Goal: Task Accomplishment & Management: Use online tool/utility

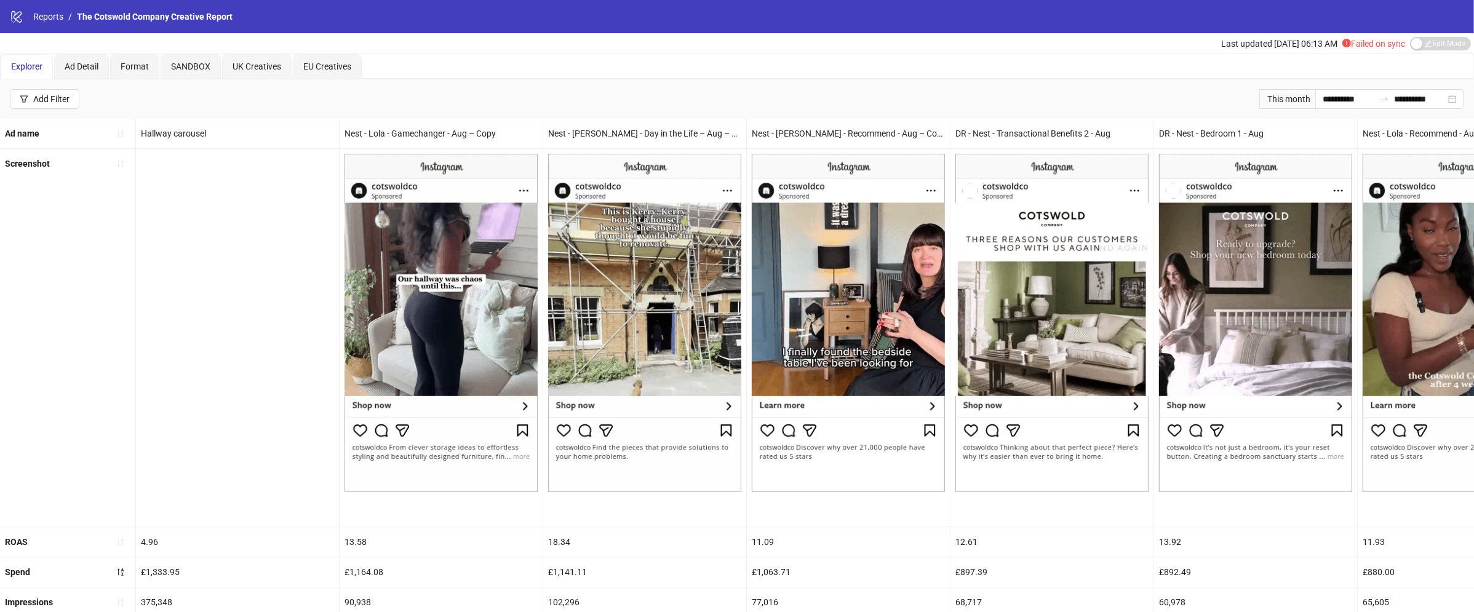
scroll to position [0, 407]
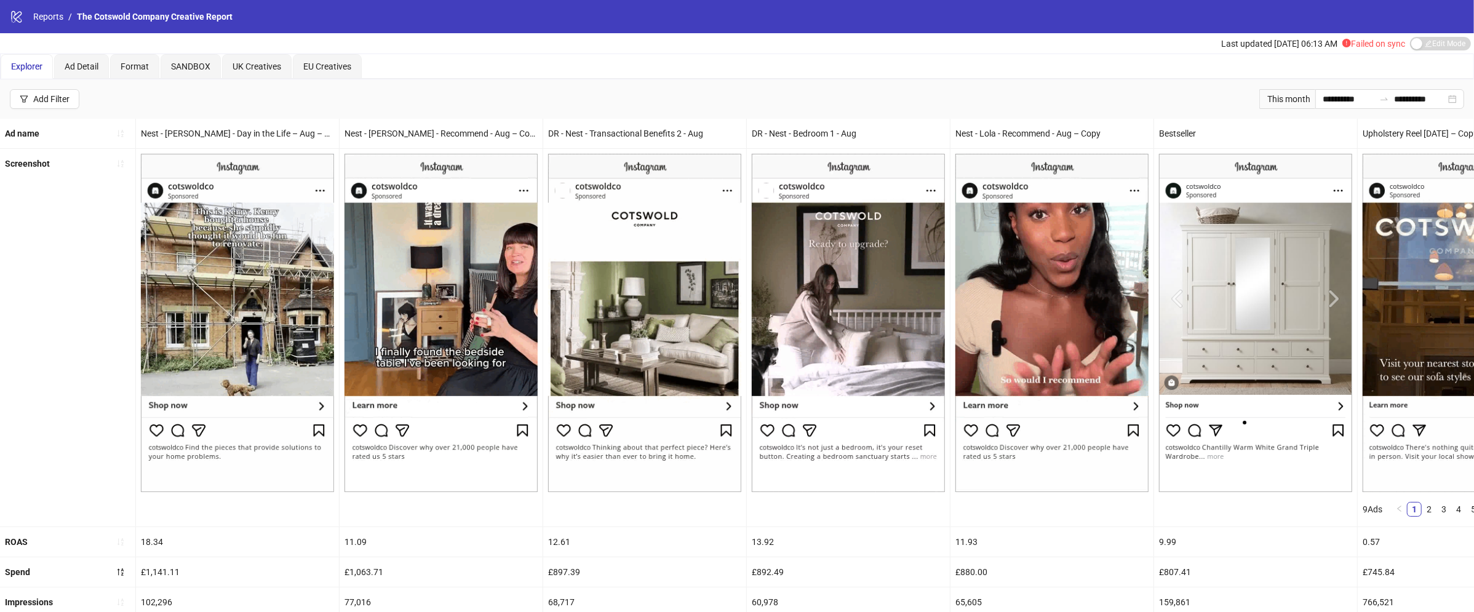
click at [47, 4] on div "logo/logo-mobile Reports / The Cotswold Company Creative Report" at bounding box center [737, 16] width 1474 height 33
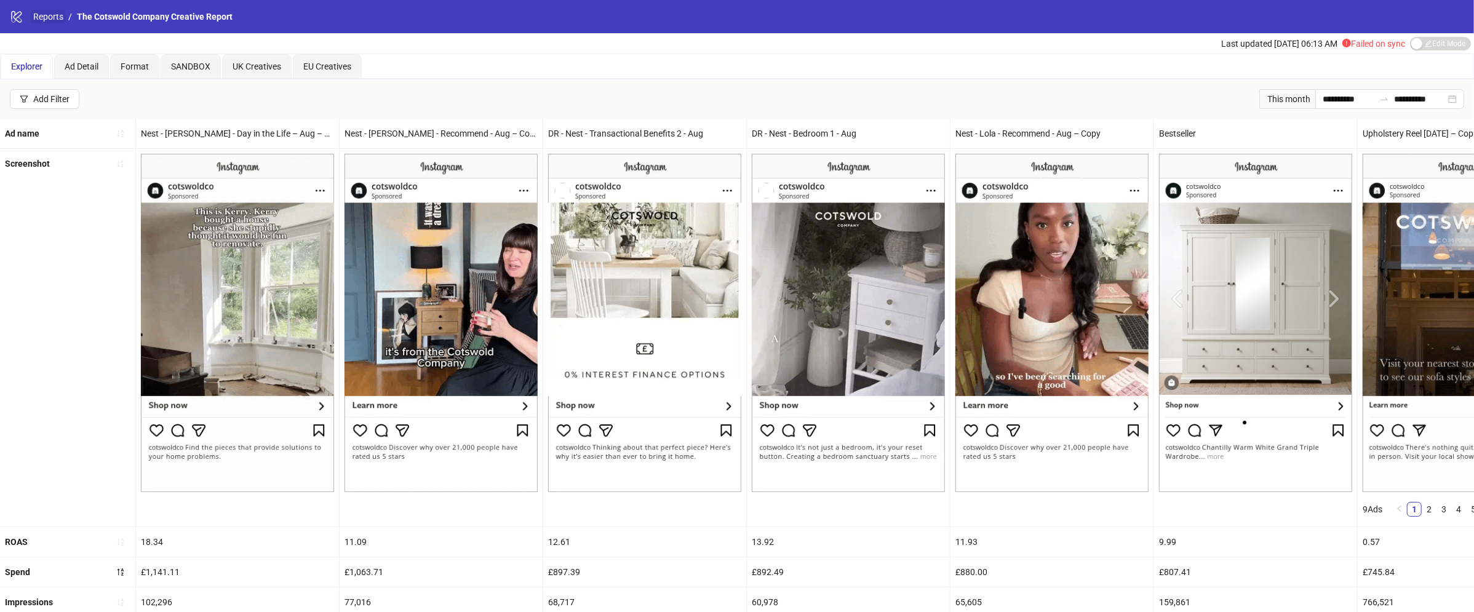
click at [46, 16] on link "Reports" at bounding box center [48, 17] width 35 height 14
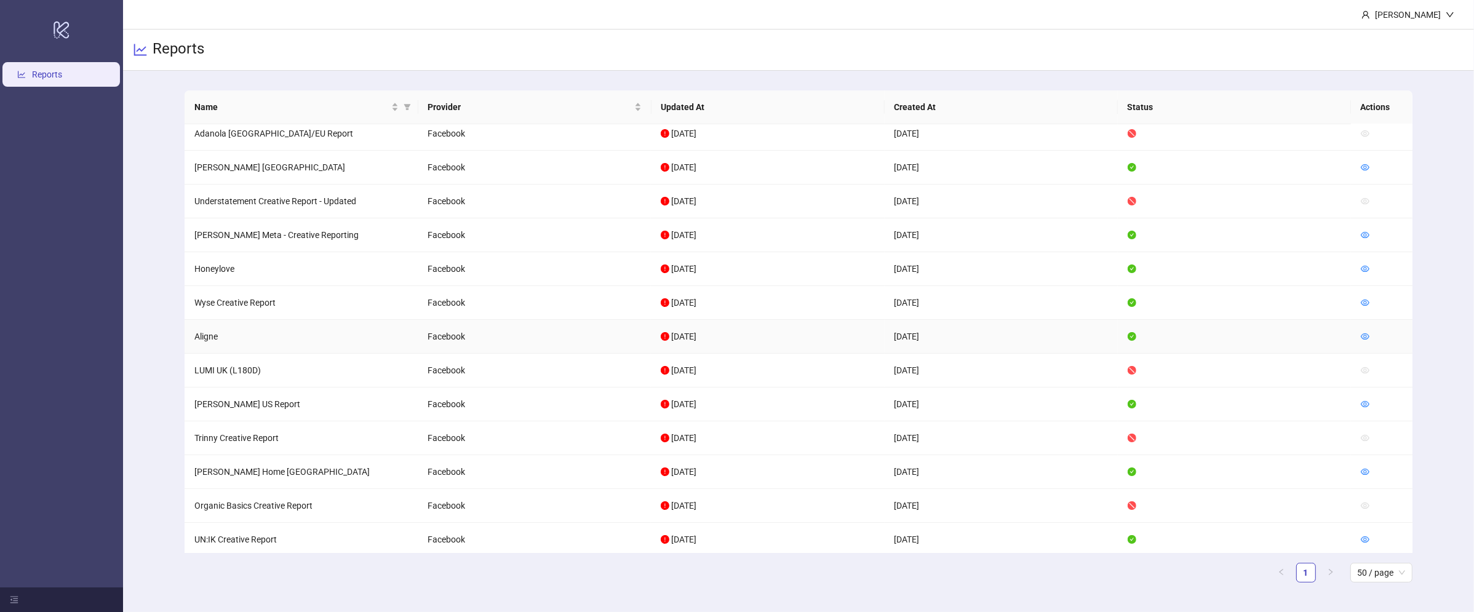
scroll to position [258, 0]
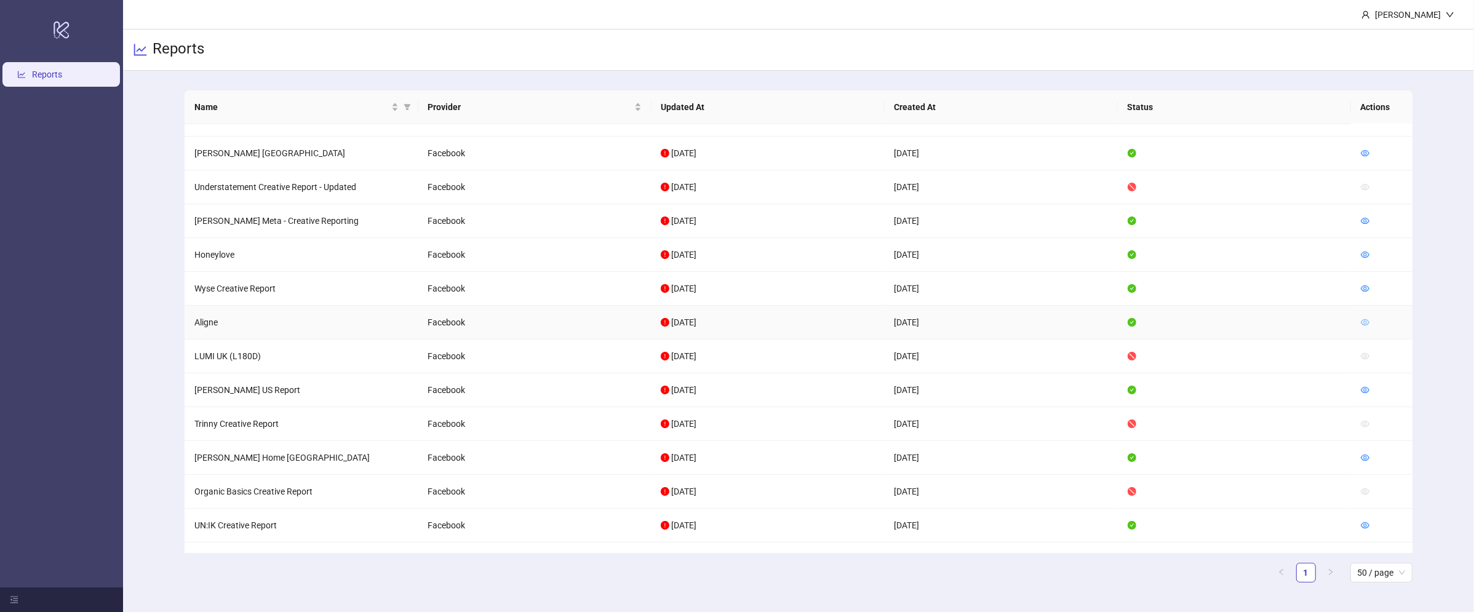
click at [1368, 319] on icon "eye" at bounding box center [1365, 322] width 9 height 9
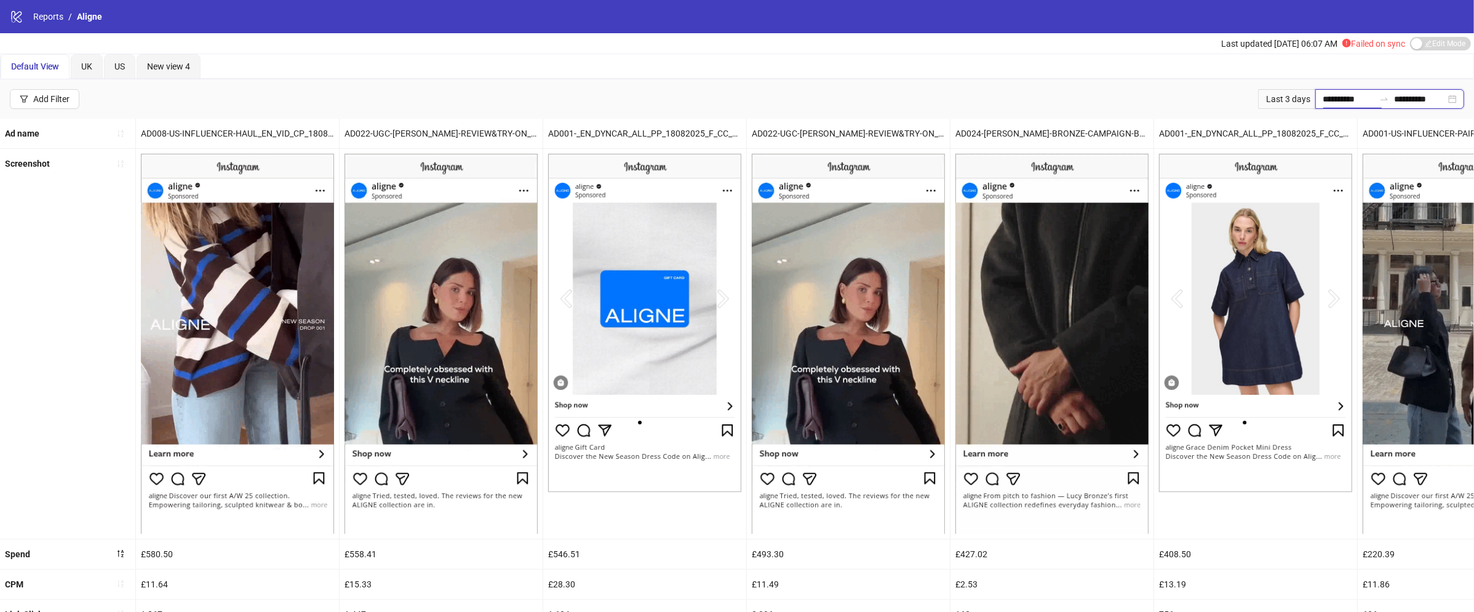
click at [1350, 98] on input "**********" at bounding box center [1349, 99] width 52 height 14
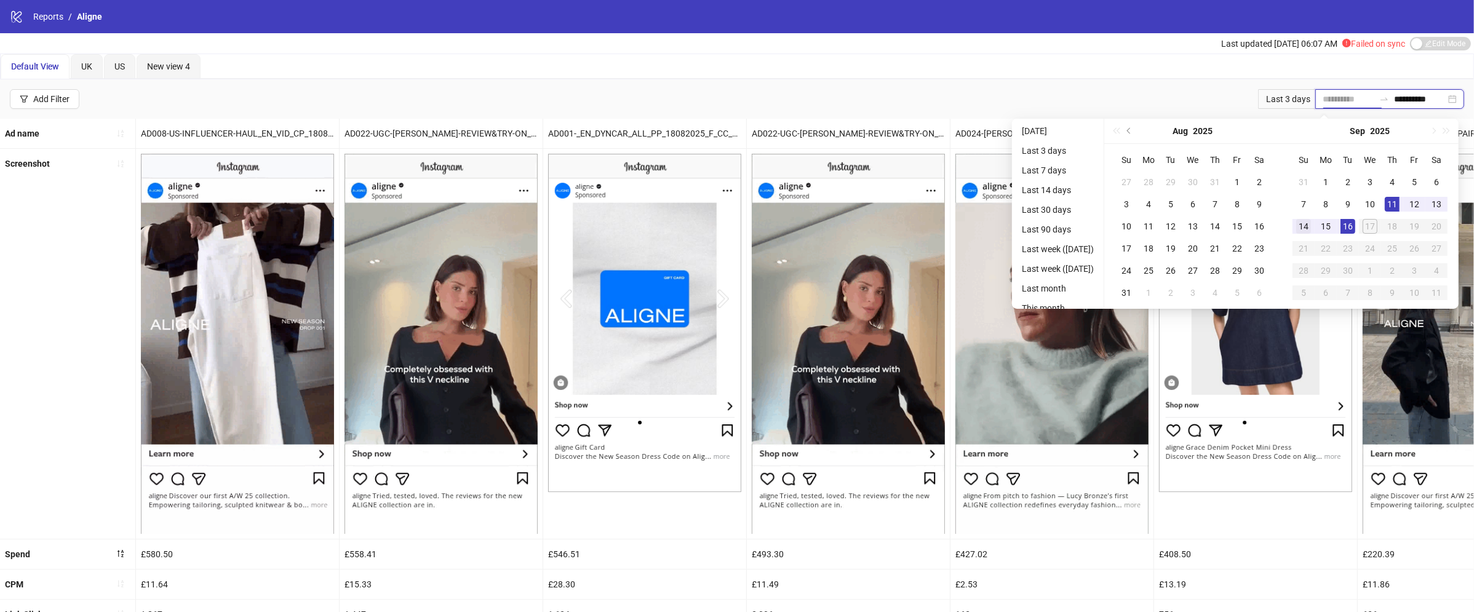
type input "**********"
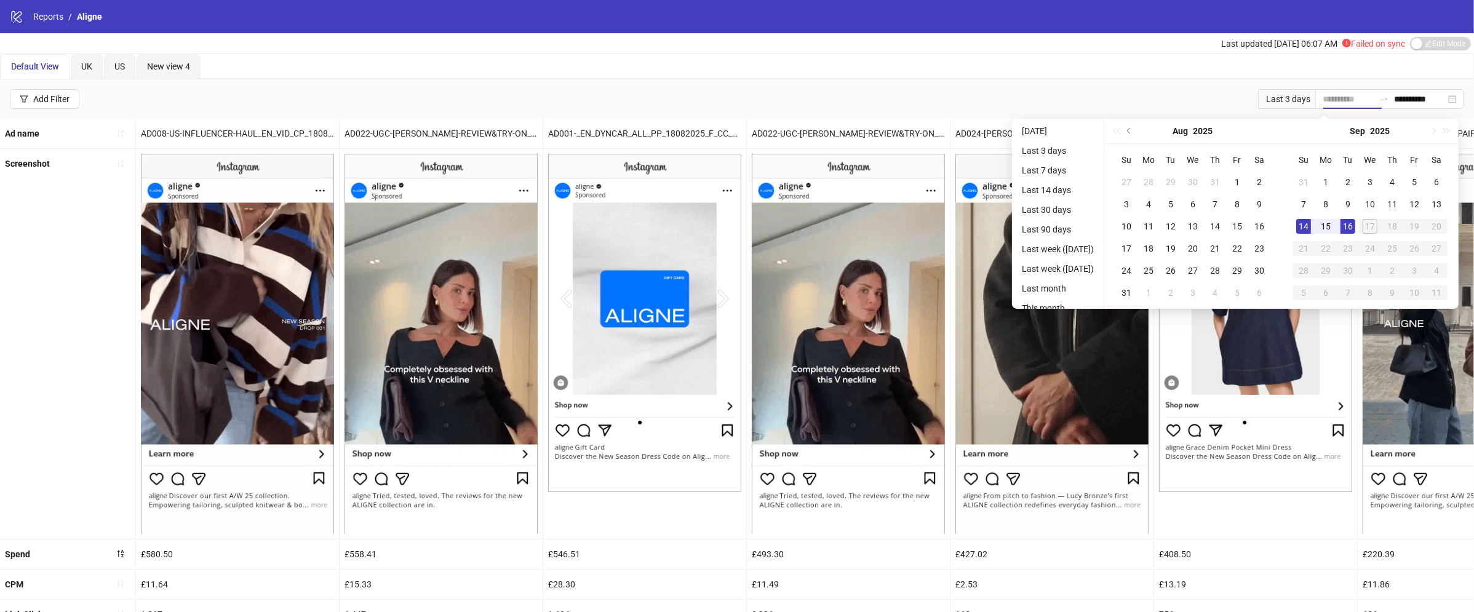
click at [1305, 228] on div "14" at bounding box center [1303, 226] width 15 height 15
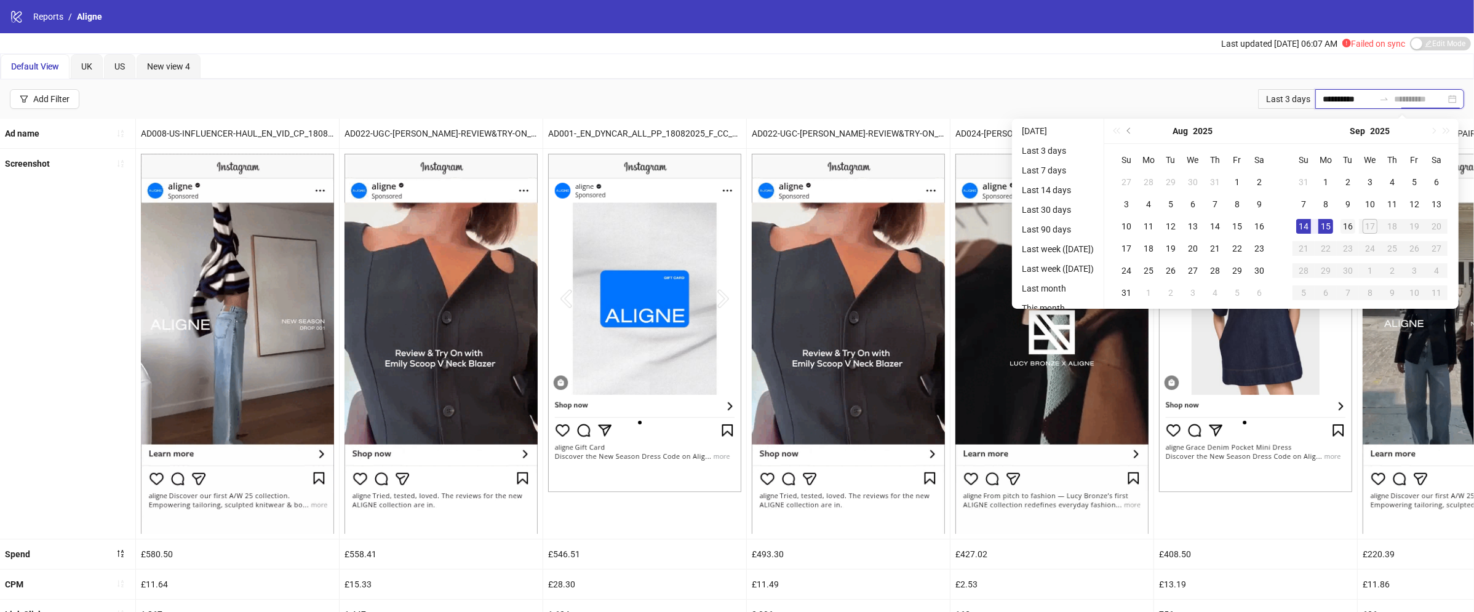
type input "**********"
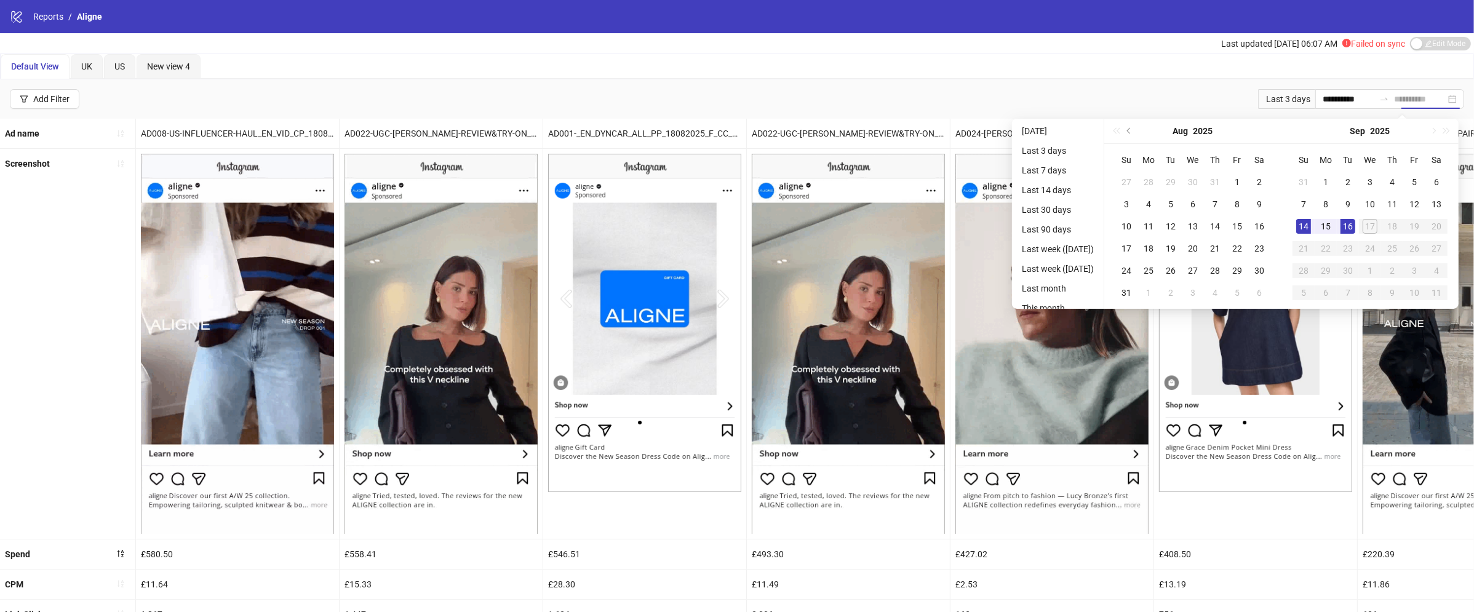
click at [1349, 227] on div "16" at bounding box center [1348, 226] width 15 height 15
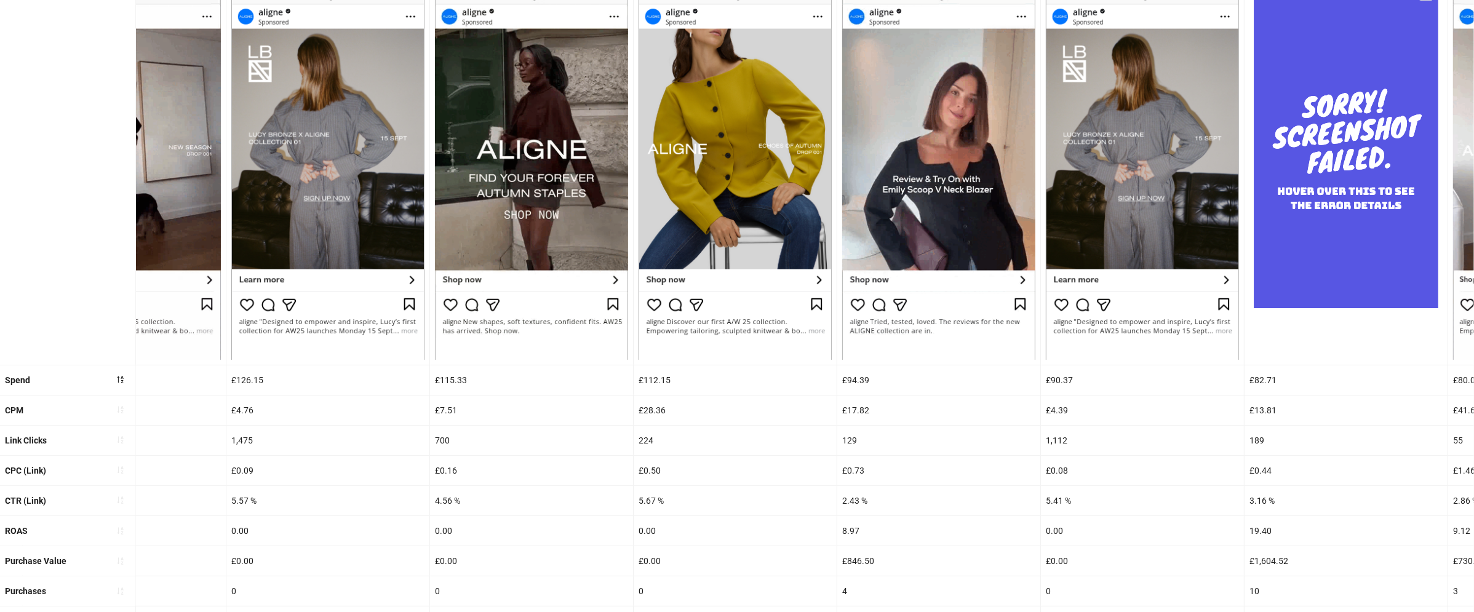
scroll to position [221, 0]
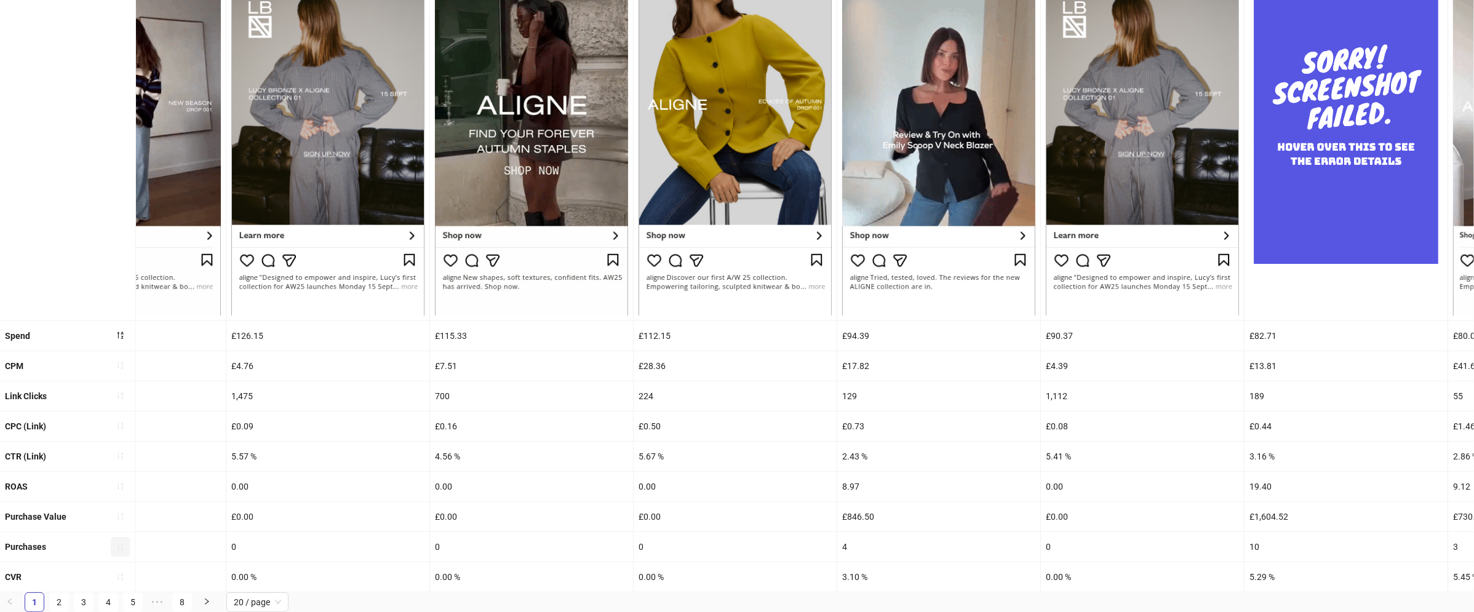
click at [121, 548] on icon "sort-ascending" at bounding box center [120, 547] width 9 height 9
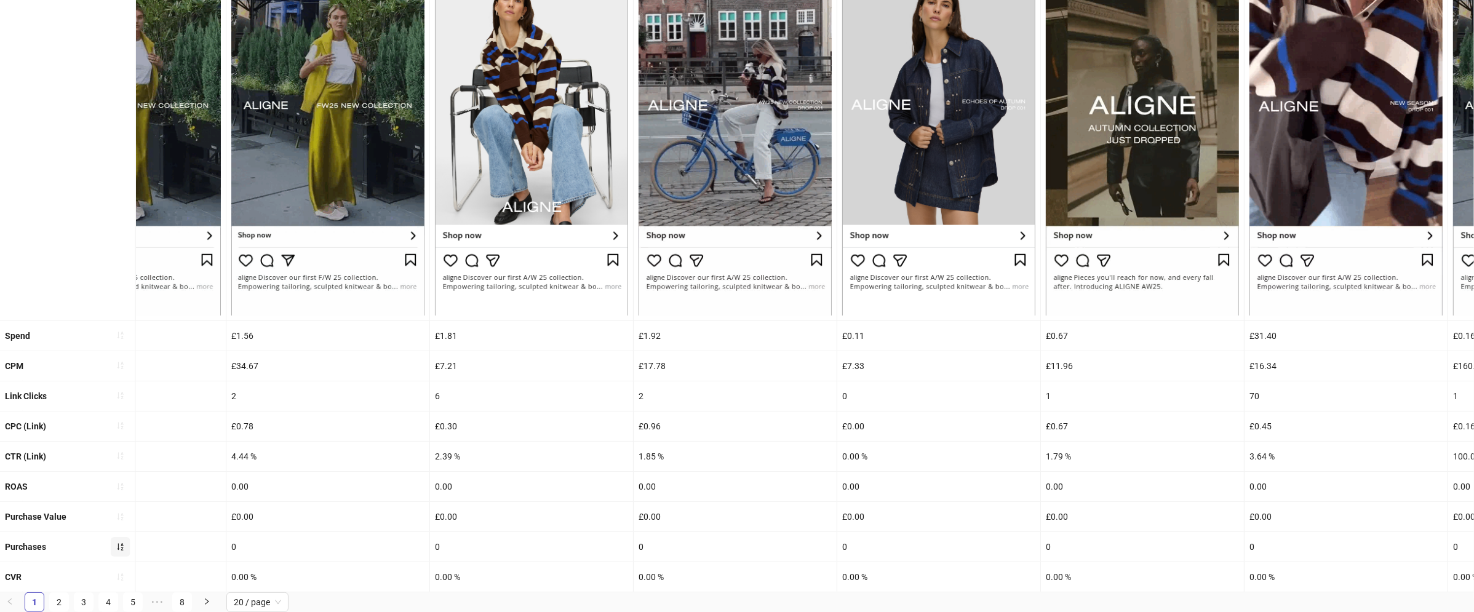
click at [121, 548] on icon "sort-ascending" at bounding box center [120, 547] width 9 height 9
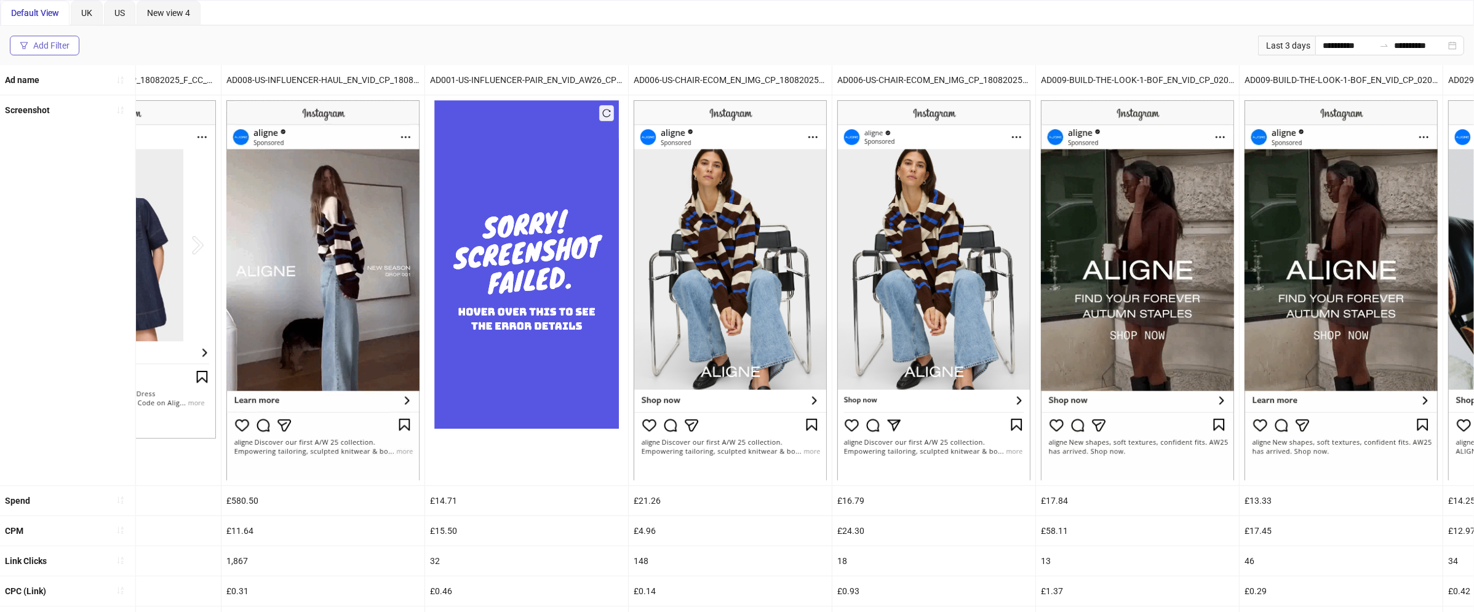
scroll to position [0, 0]
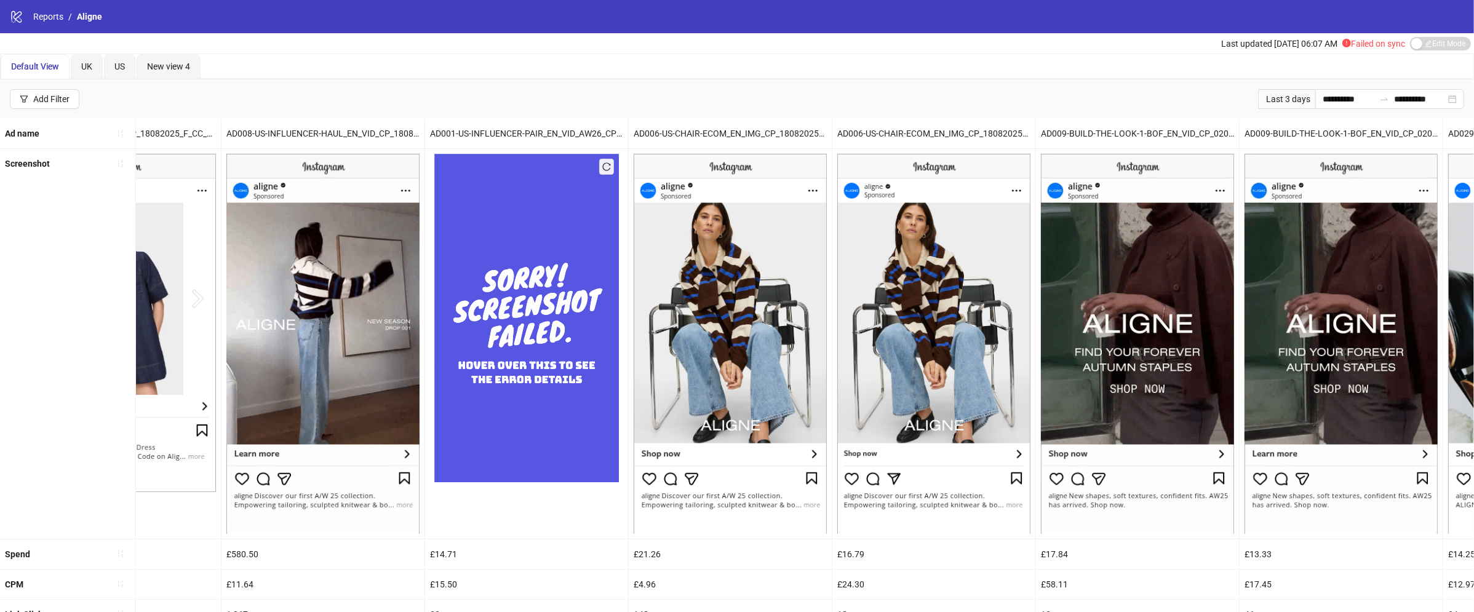
click at [17, 30] on div "logo/logo-mobile Reports / Aligne" at bounding box center [737, 16] width 1474 height 33
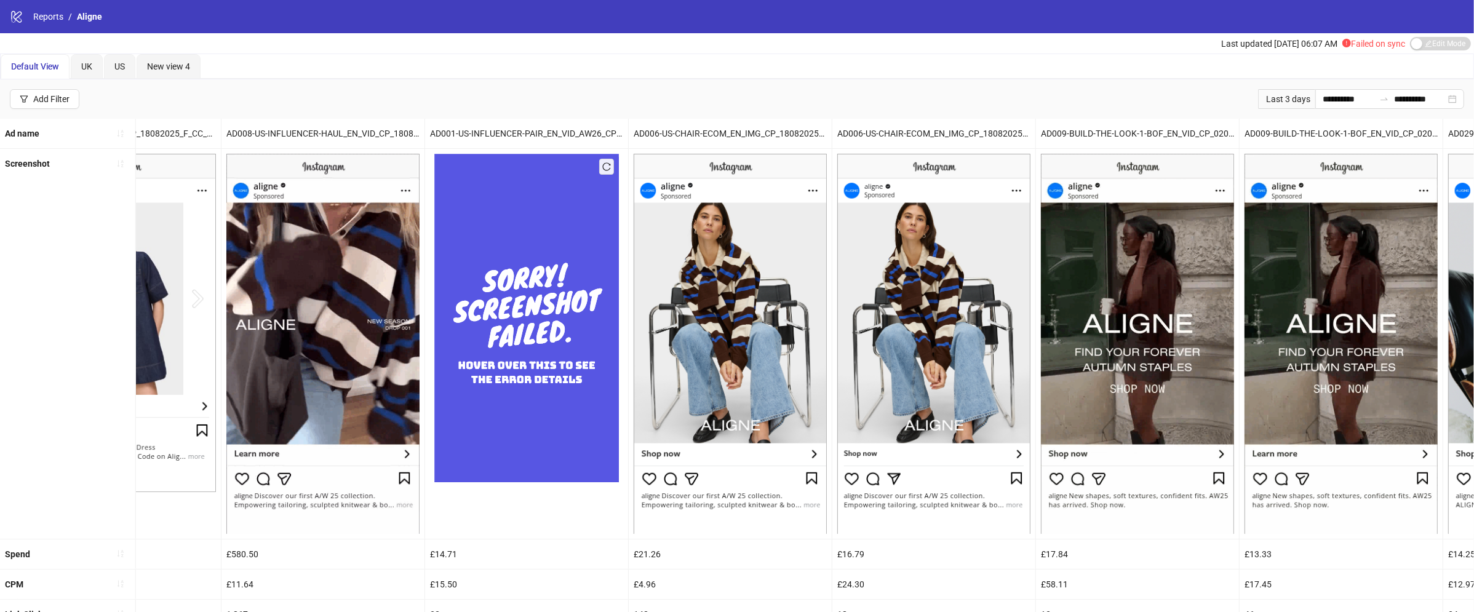
click at [17, 12] on icon "logo/logo-mobile" at bounding box center [17, 17] width 14 height 14
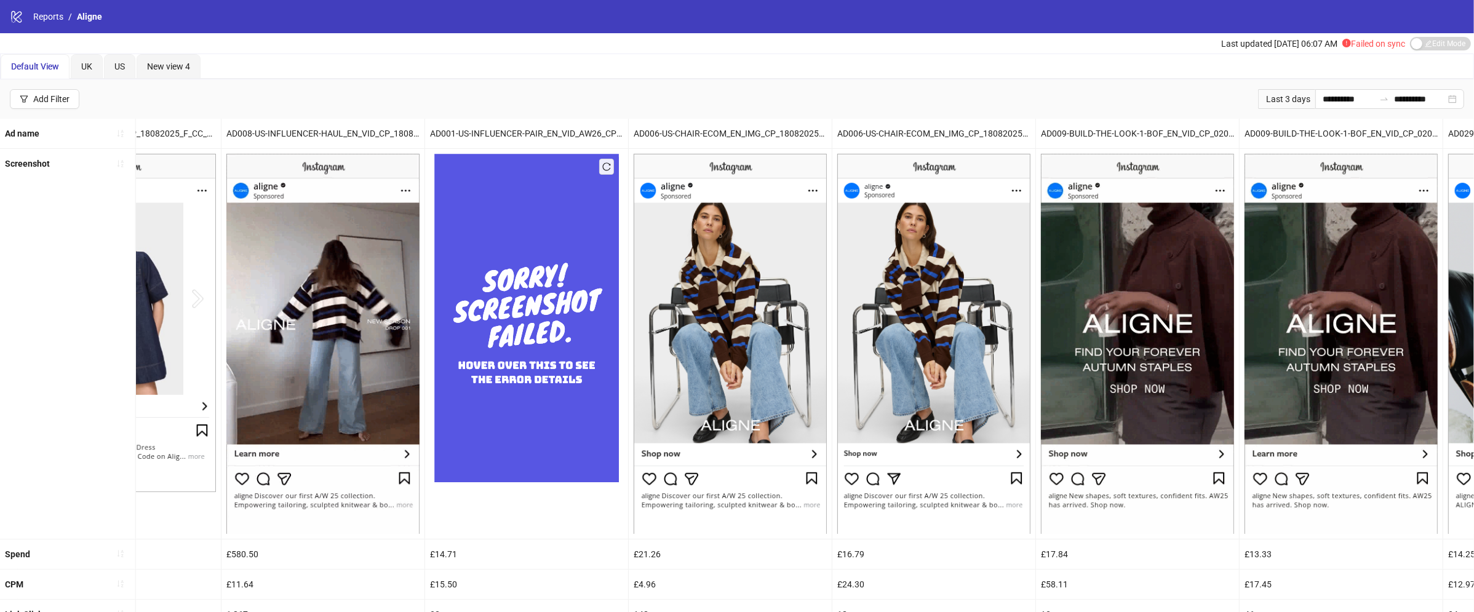
click at [14, 17] on icon "logo/logo-mobile" at bounding box center [17, 17] width 14 height 14
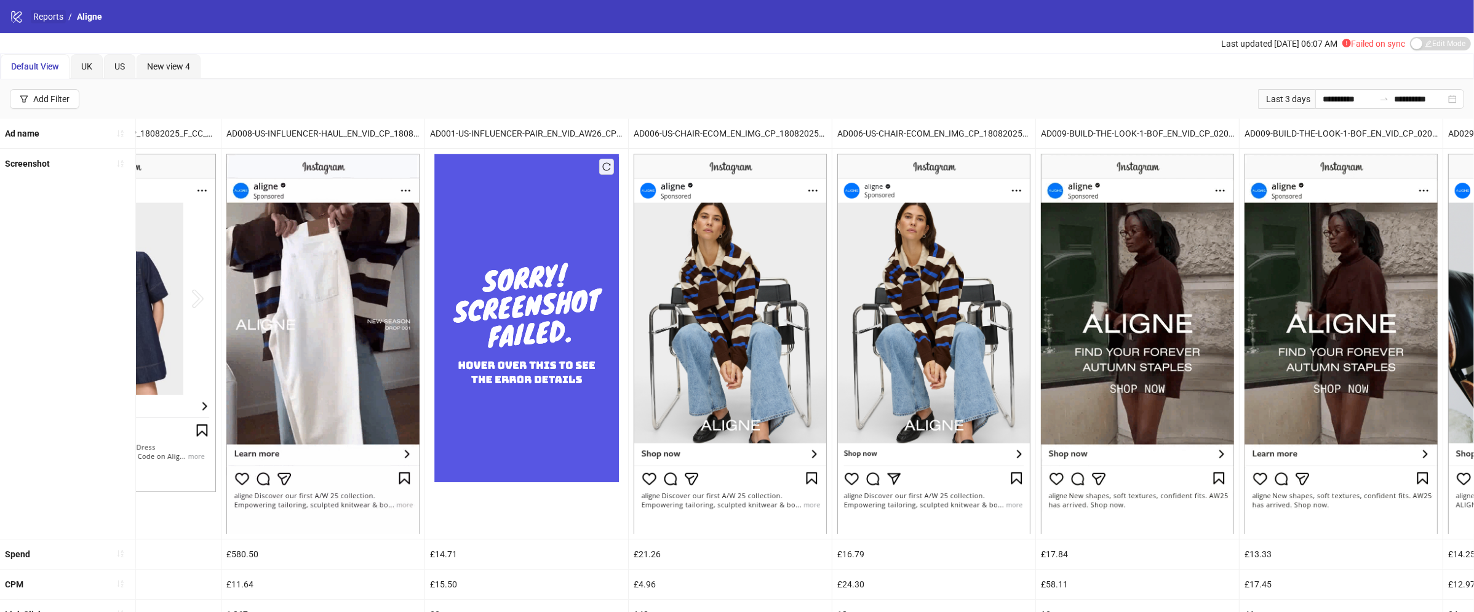
click at [38, 12] on link "Reports" at bounding box center [48, 17] width 35 height 14
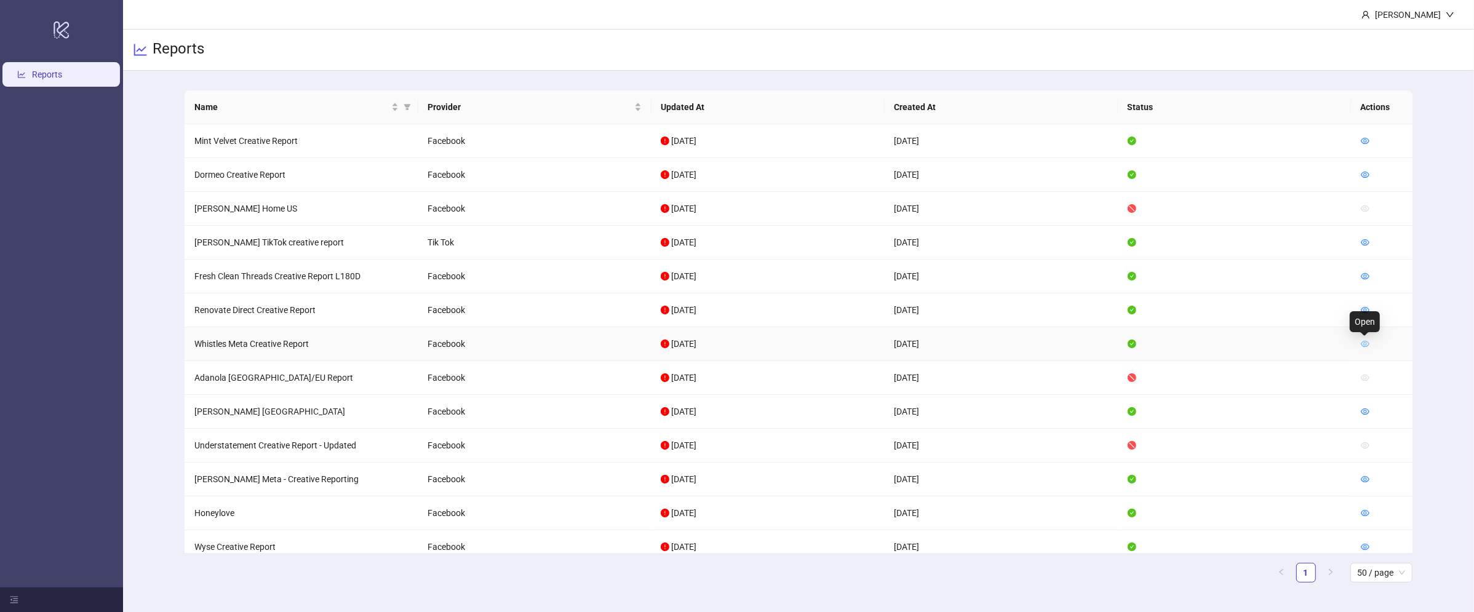
click at [1363, 341] on icon "eye" at bounding box center [1365, 344] width 9 height 6
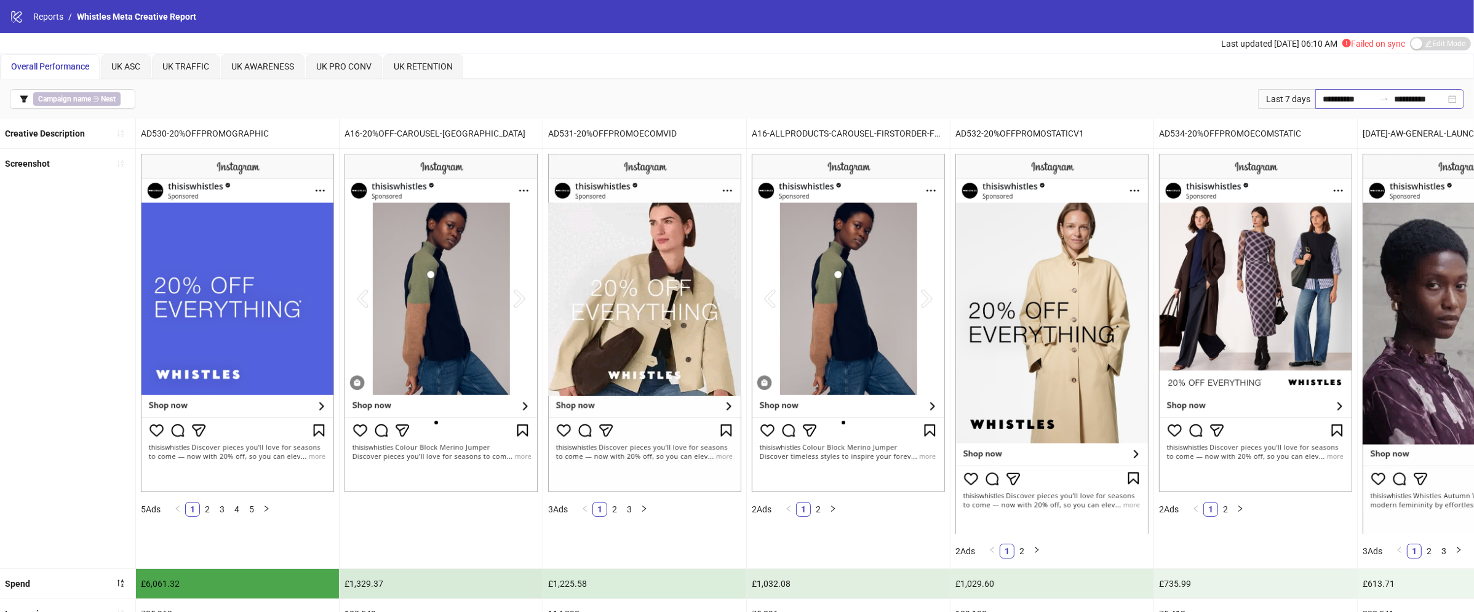
click at [1332, 90] on div "**********" at bounding box center [1389, 99] width 149 height 20
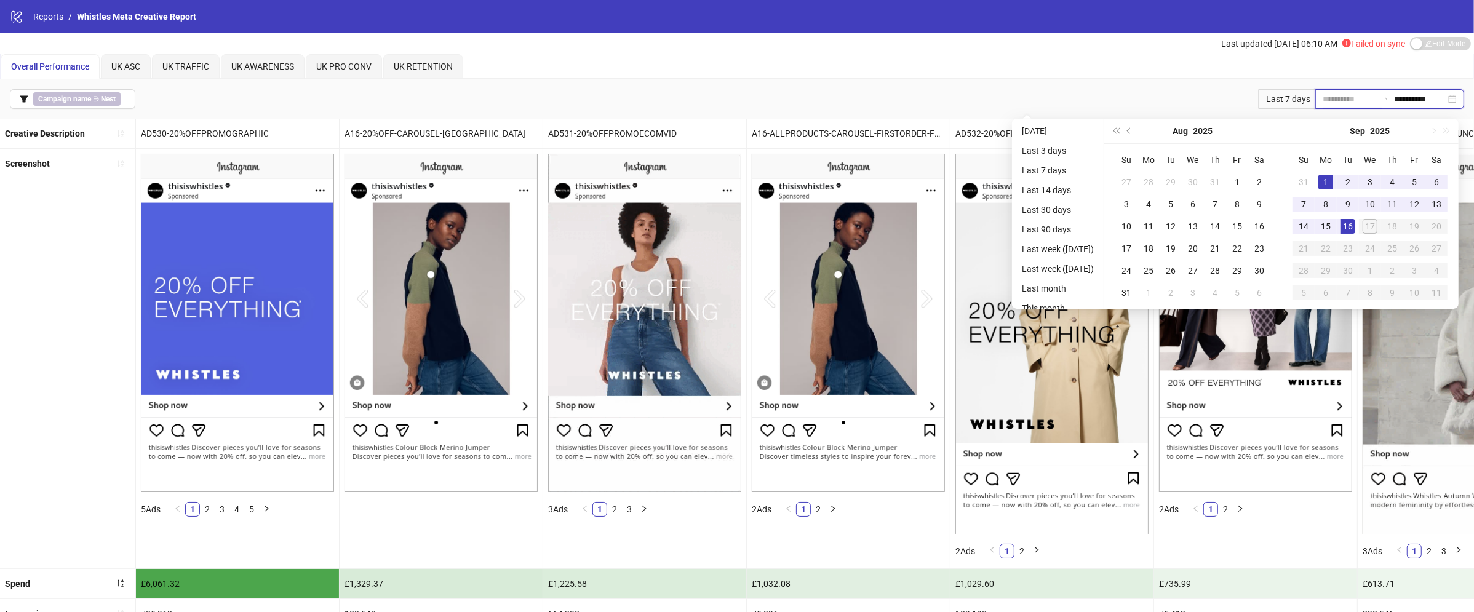
type input "**********"
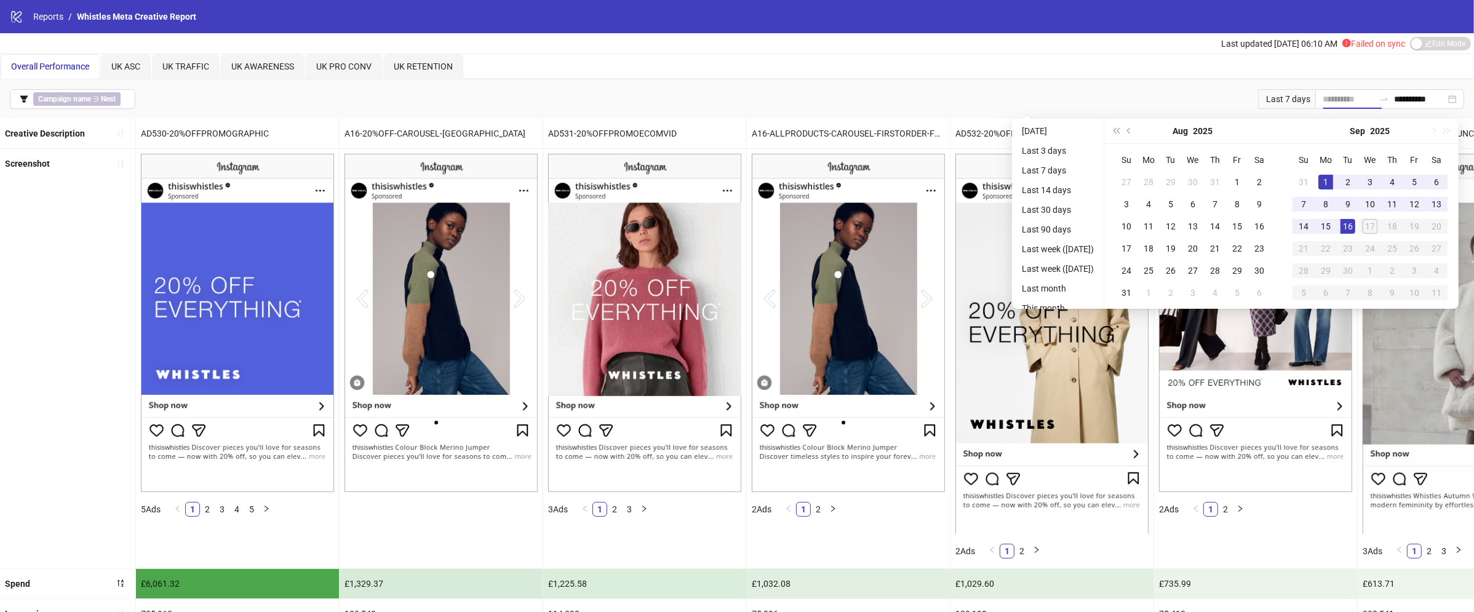
click at [1327, 177] on div "1" at bounding box center [1325, 182] width 15 height 15
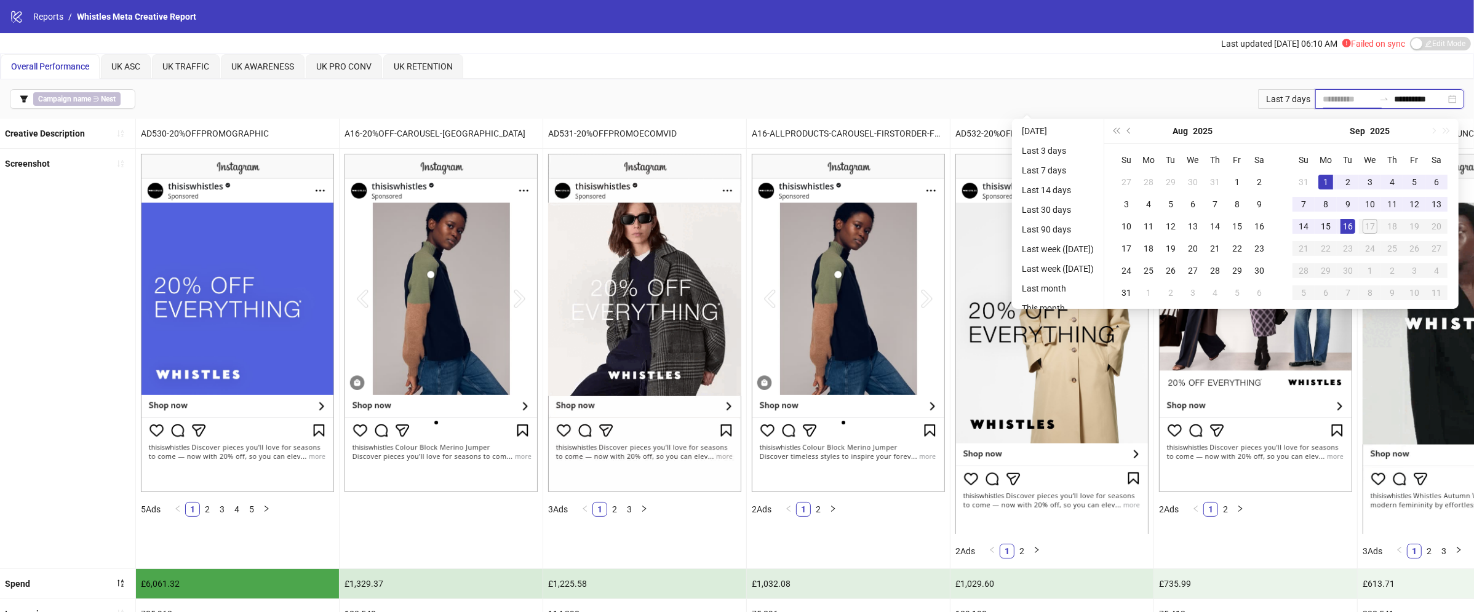
type input "**********"
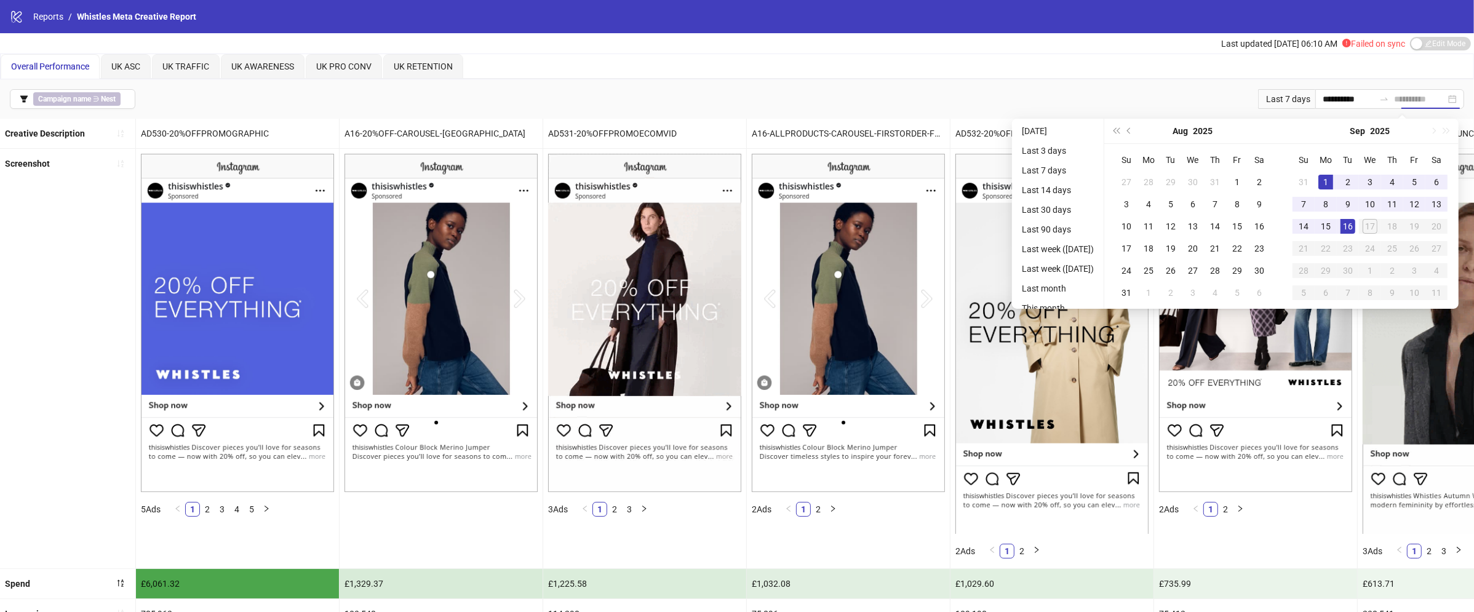
click at [1352, 233] on td "16" at bounding box center [1348, 226] width 22 height 22
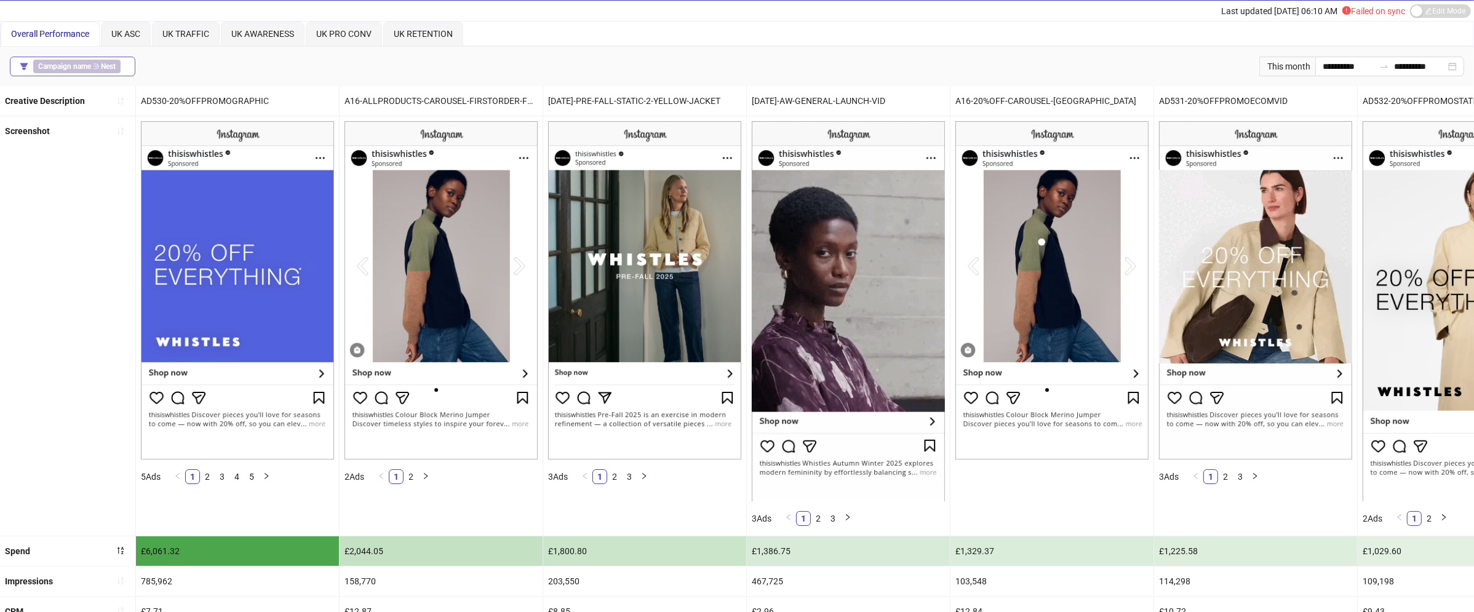
click at [90, 65] on b "Campaign name" at bounding box center [64, 66] width 53 height 9
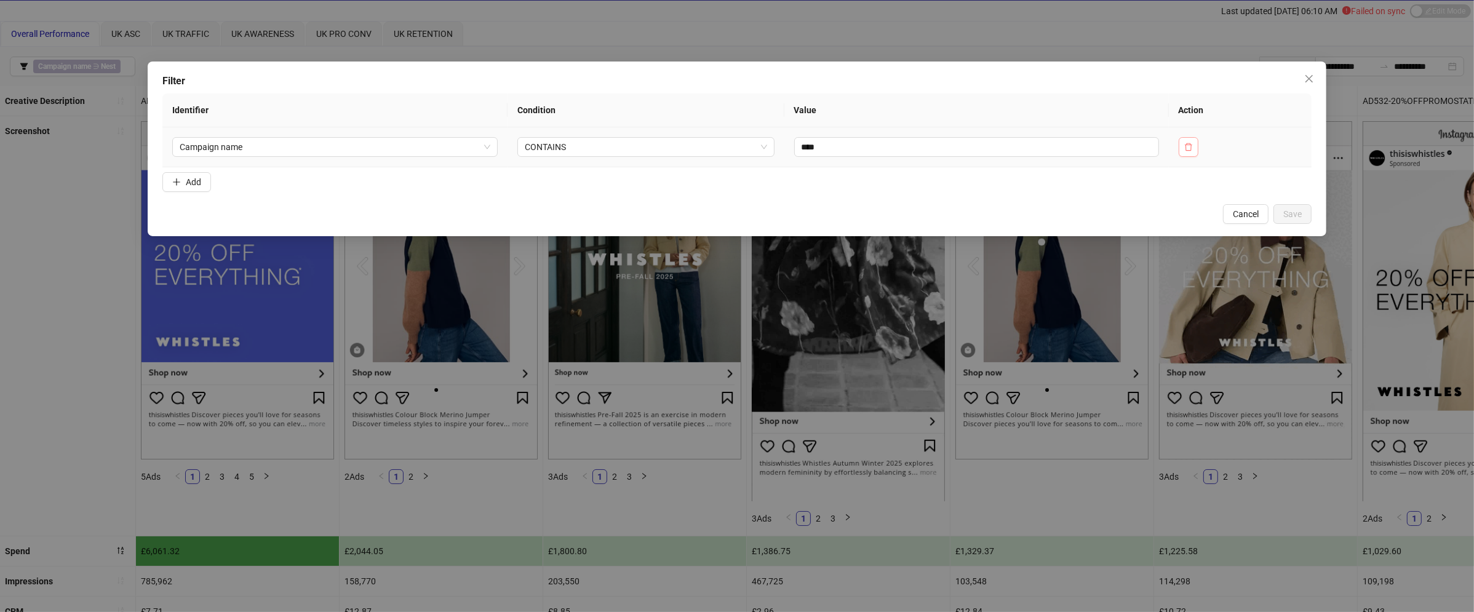
click at [1193, 147] on icon "delete" at bounding box center [1188, 147] width 9 height 9
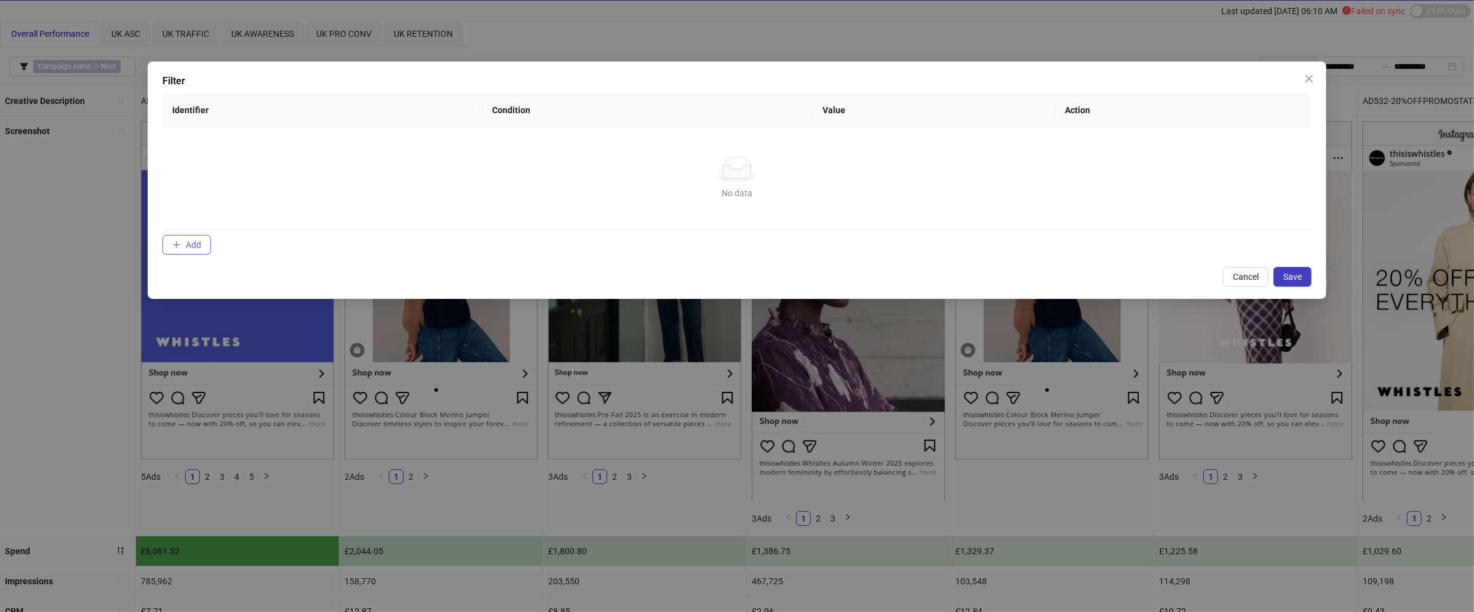
click at [202, 248] on button "Add" at bounding box center [186, 245] width 49 height 20
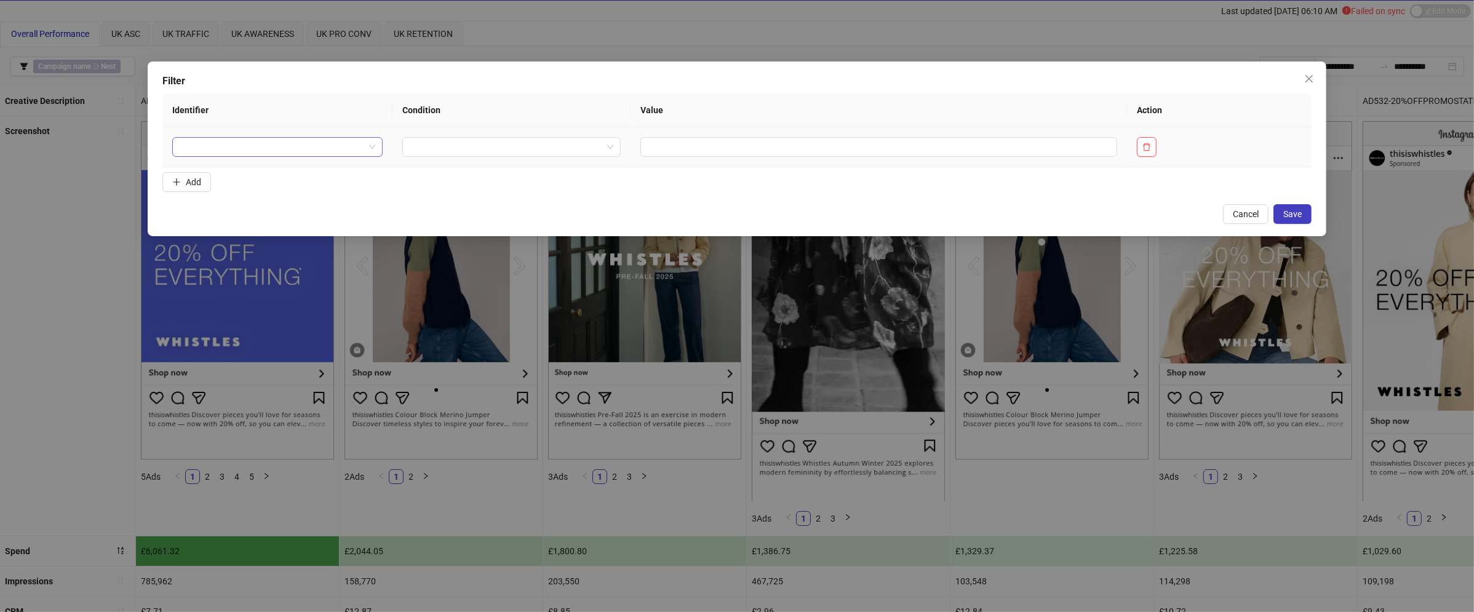
click at [305, 145] on input "search" at bounding box center [272, 147] width 185 height 18
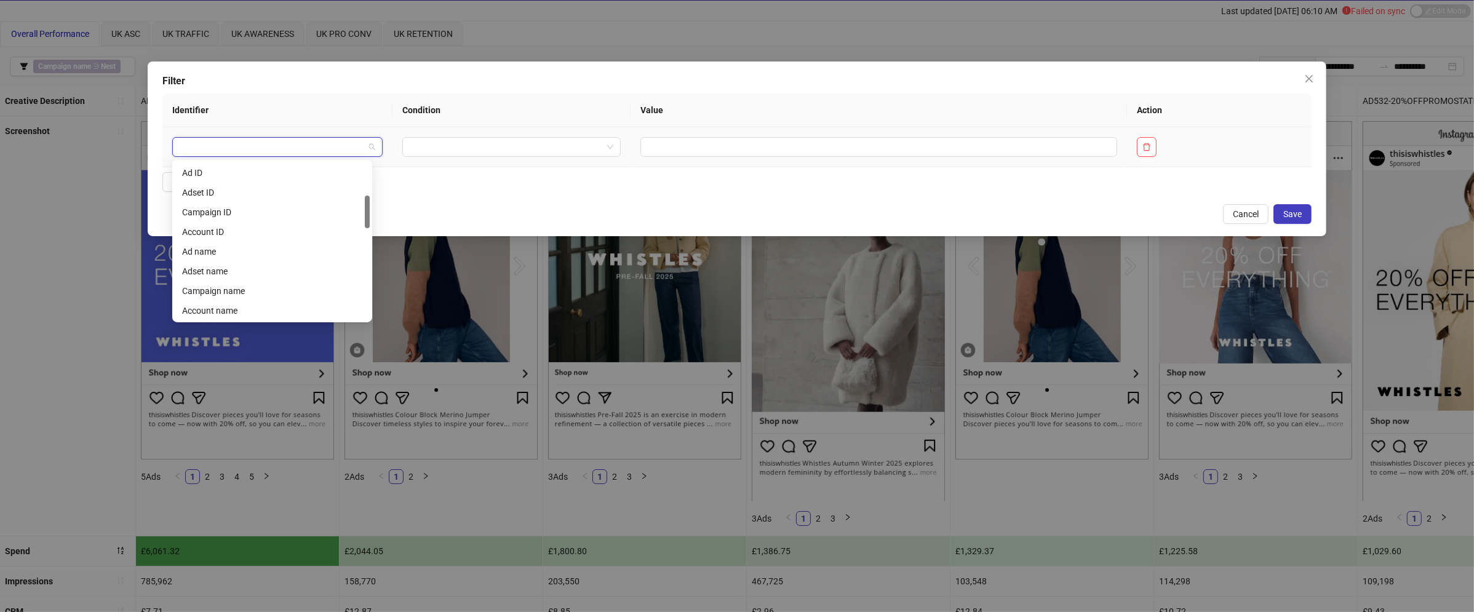
scroll to position [158, 0]
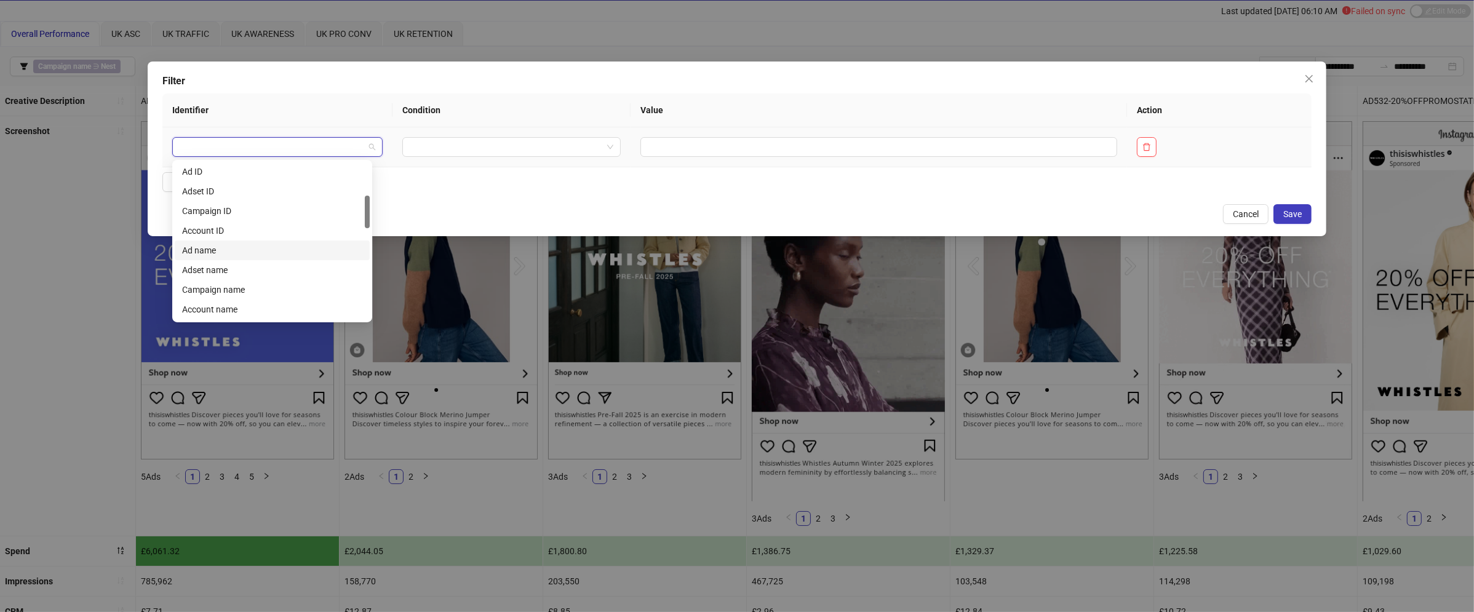
click at [276, 252] on div "Ad name" at bounding box center [272, 251] width 180 height 14
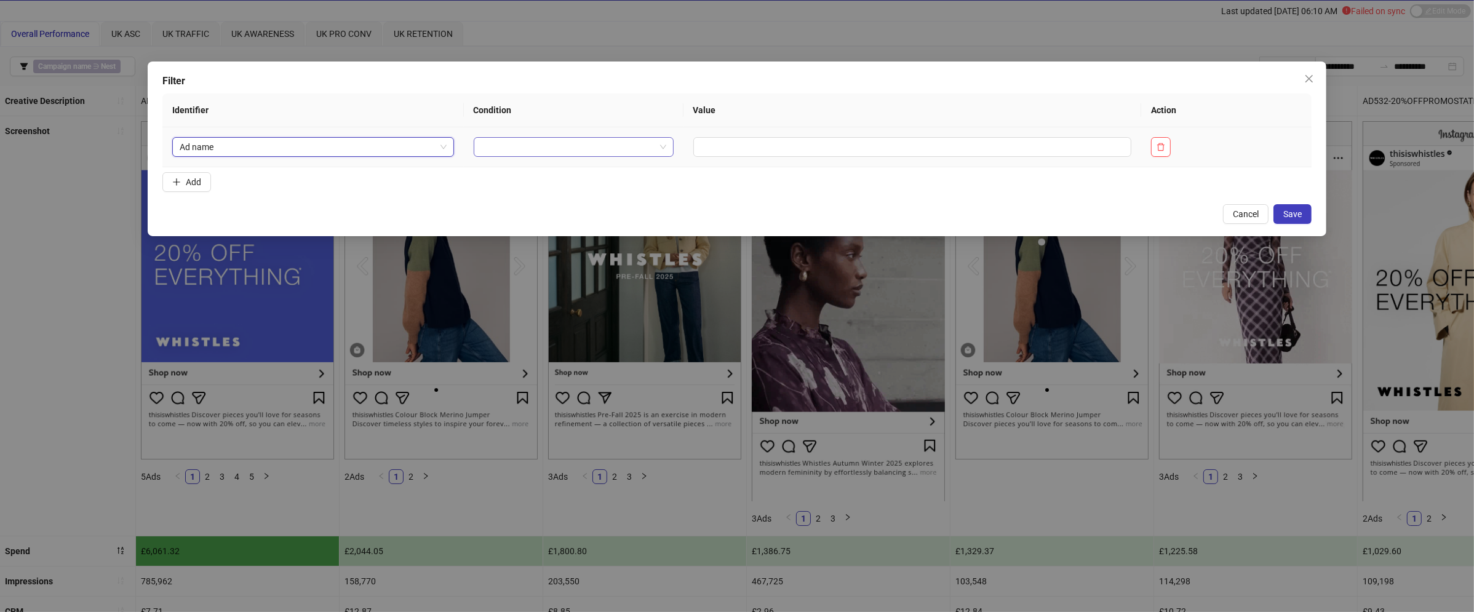
click at [551, 148] on input "search" at bounding box center [568, 147] width 174 height 18
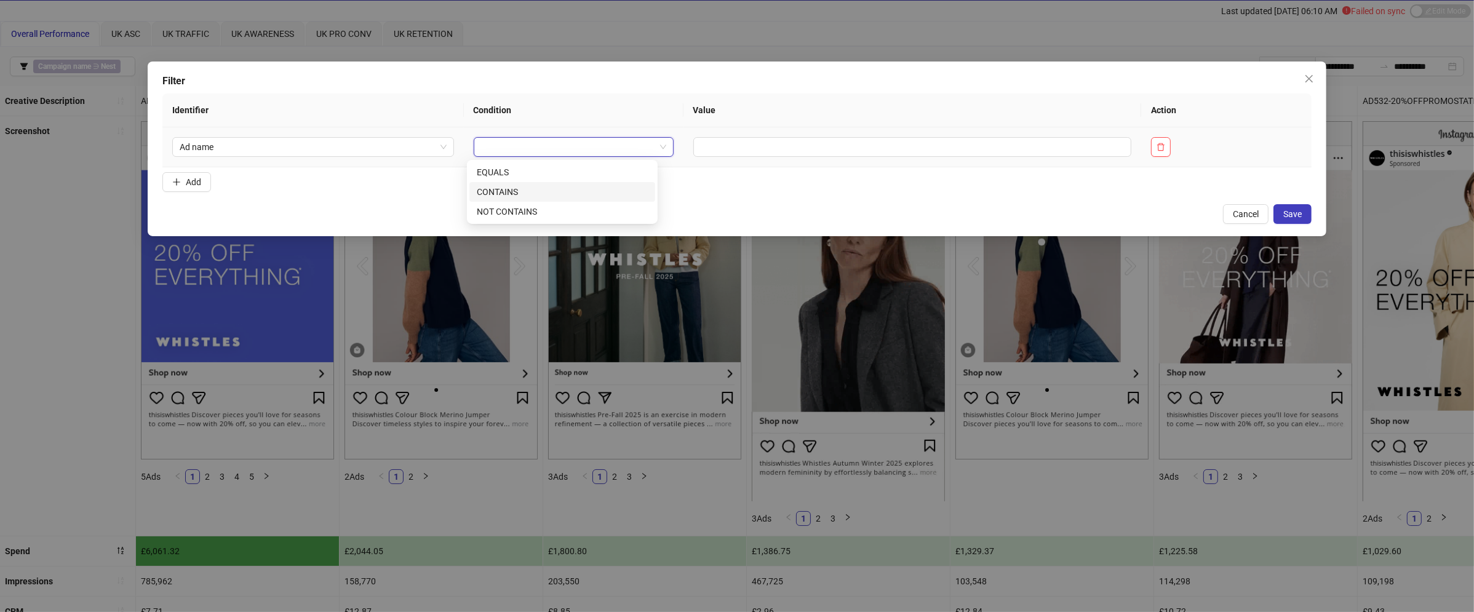
click at [540, 196] on div "CONTAINS" at bounding box center [562, 192] width 171 height 14
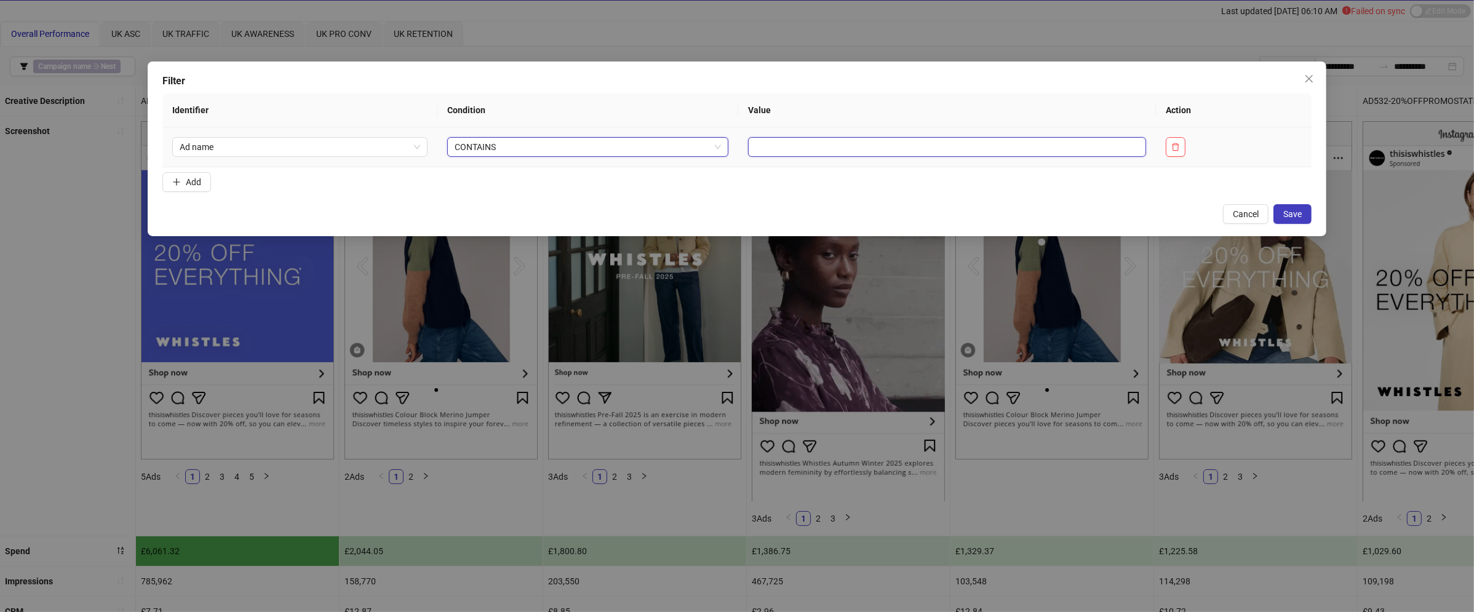
click at [776, 150] on input "text" at bounding box center [947, 147] width 399 height 20
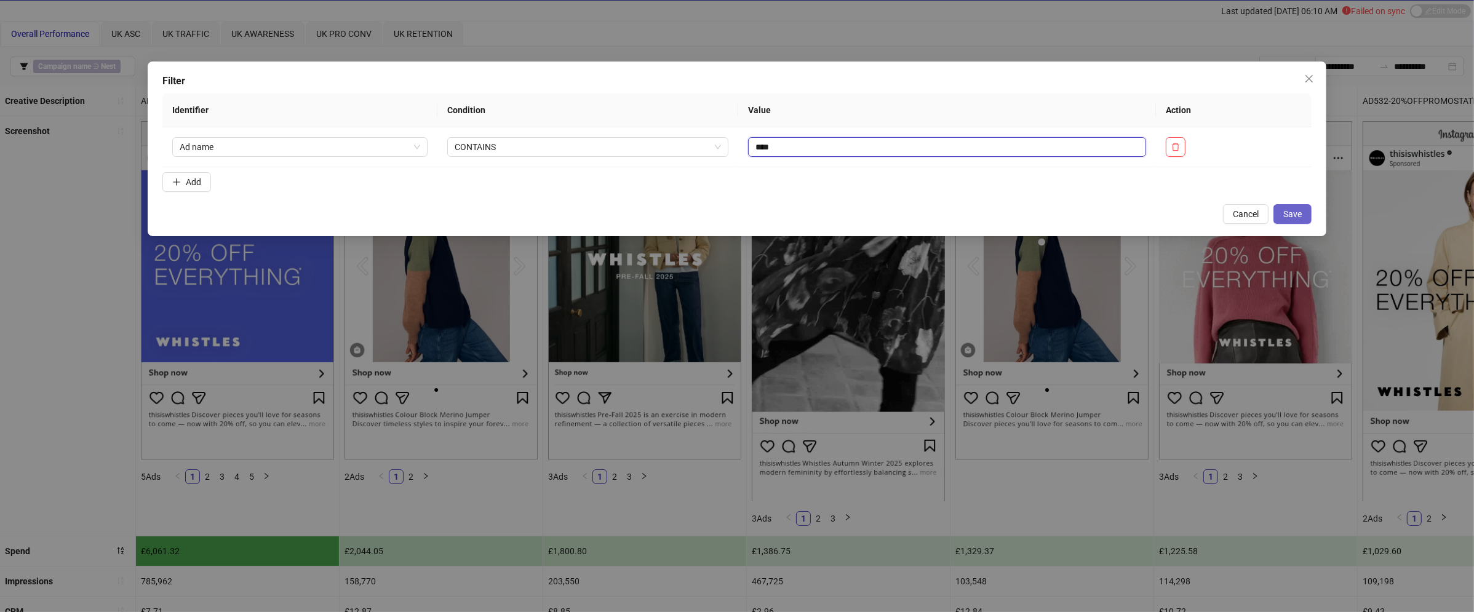
type input "****"
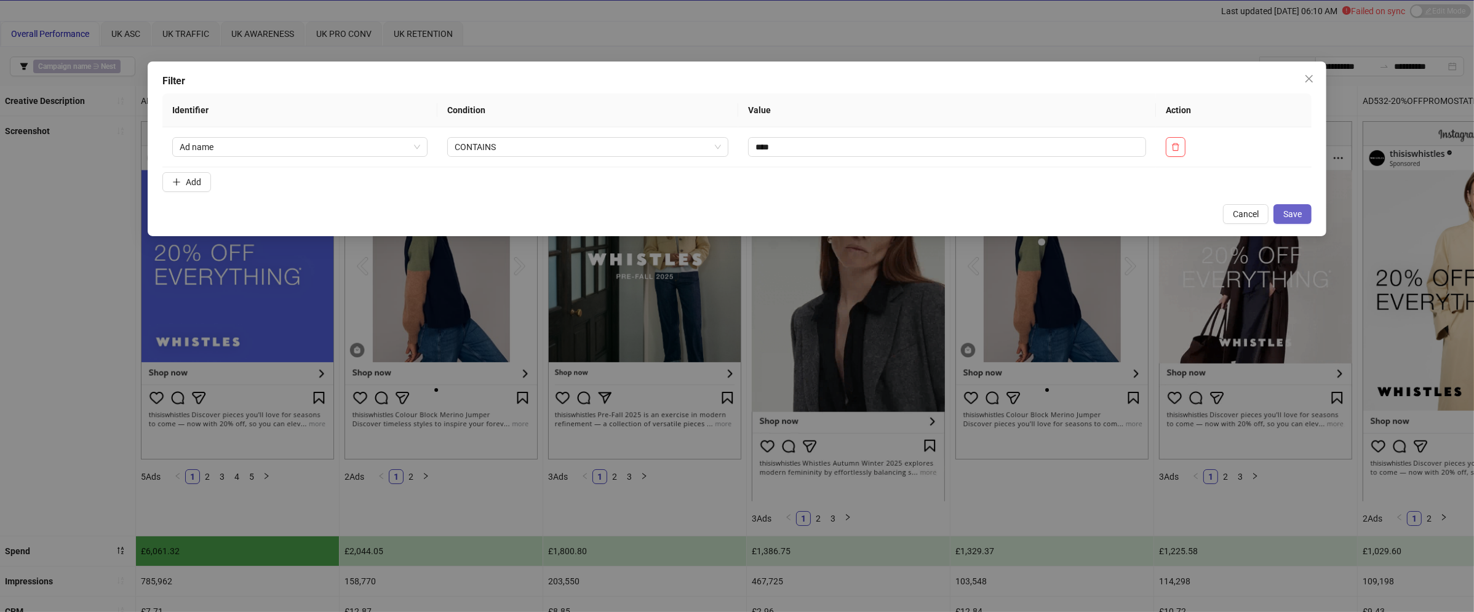
click at [1291, 219] on button "Save" at bounding box center [1292, 214] width 38 height 20
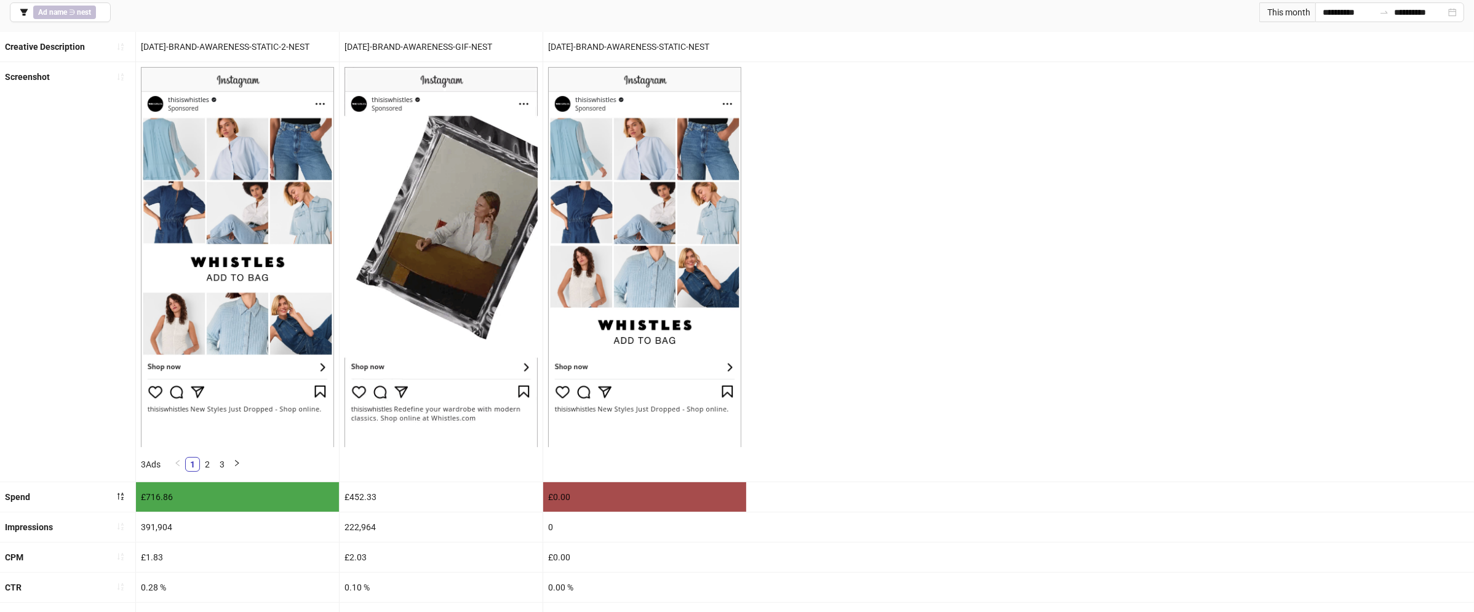
scroll to position [0, 0]
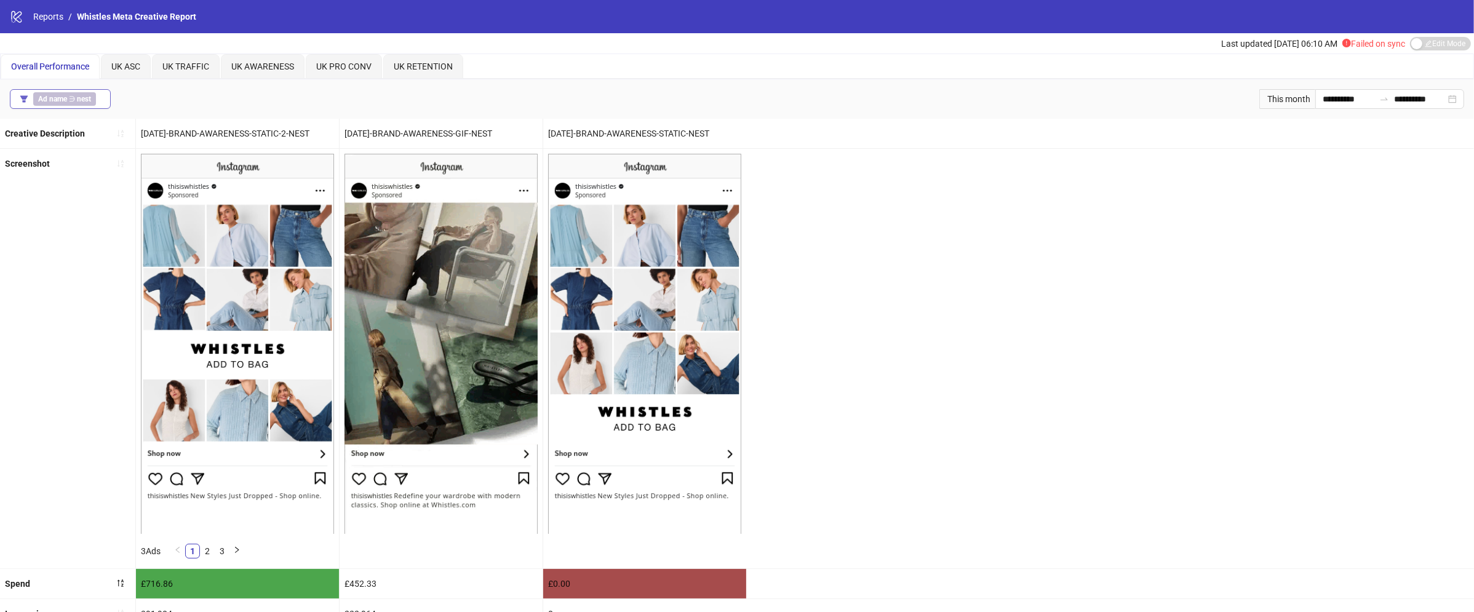
click at [55, 104] on span "Ad name ∋ nest" at bounding box center [64, 99] width 63 height 14
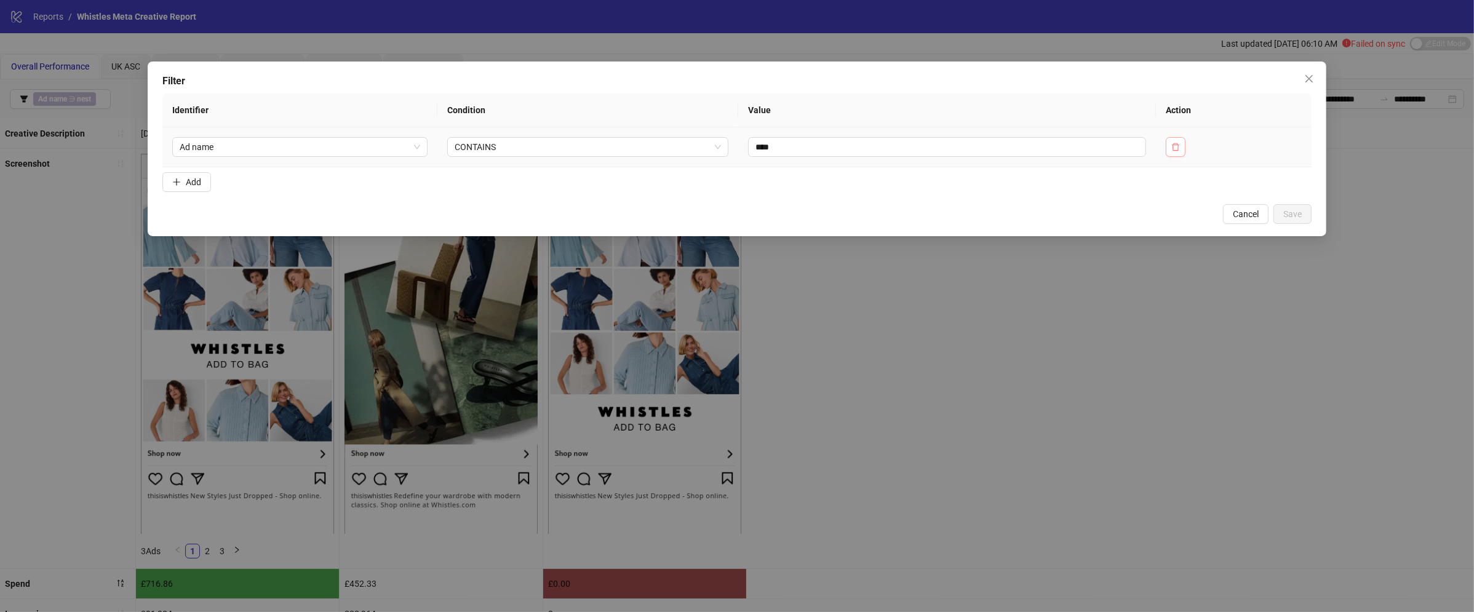
click at [1180, 150] on icon "delete" at bounding box center [1175, 147] width 9 height 9
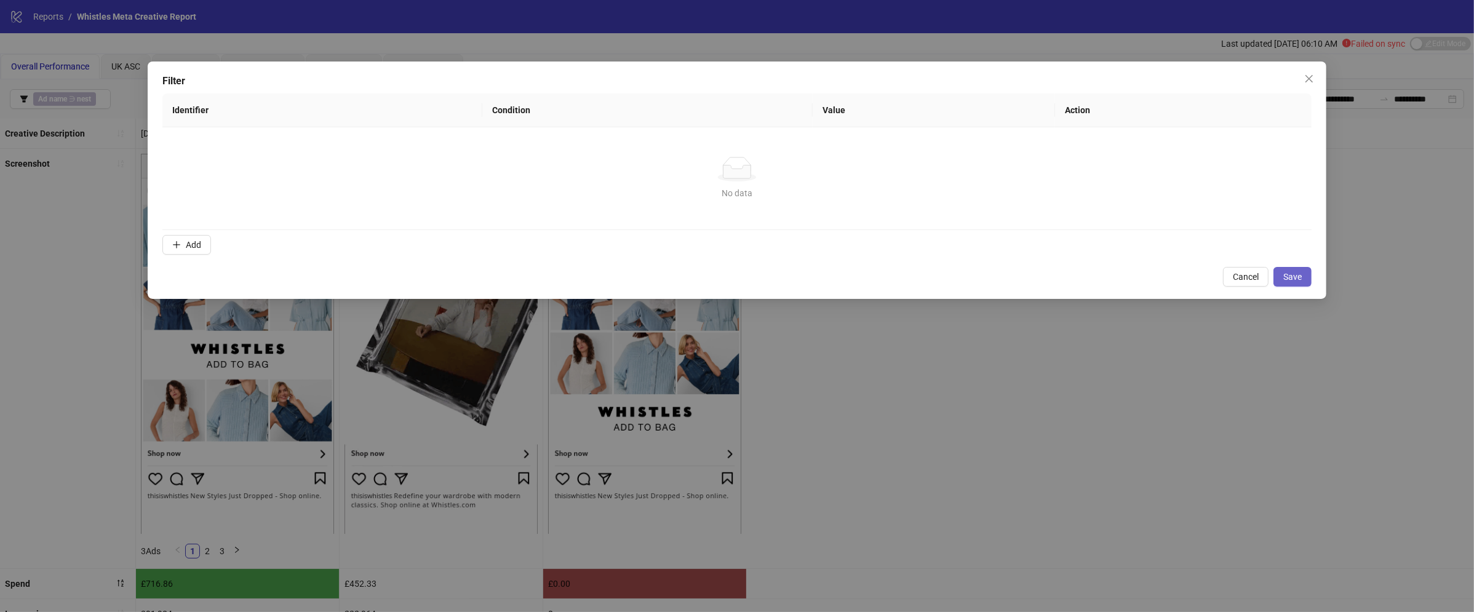
click at [1299, 270] on button "Save" at bounding box center [1292, 277] width 38 height 20
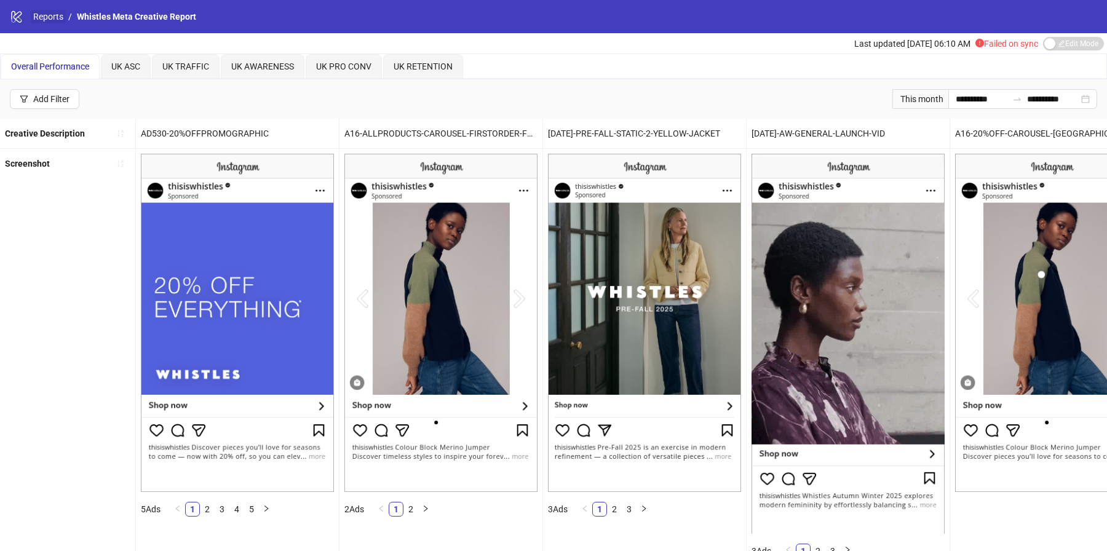
click at [43, 22] on link "Reports" at bounding box center [48, 17] width 35 height 14
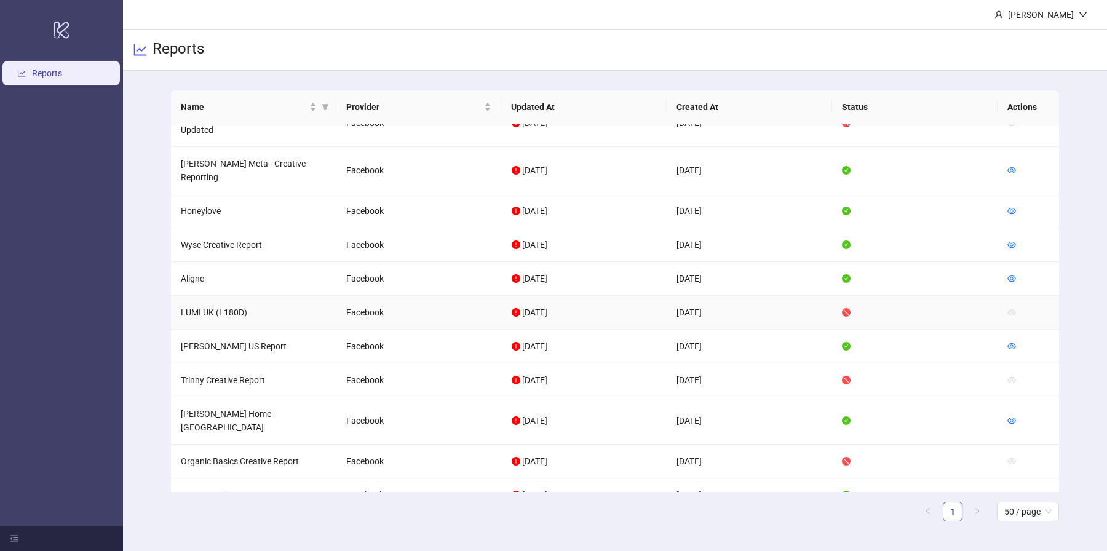
scroll to position [400, 0]
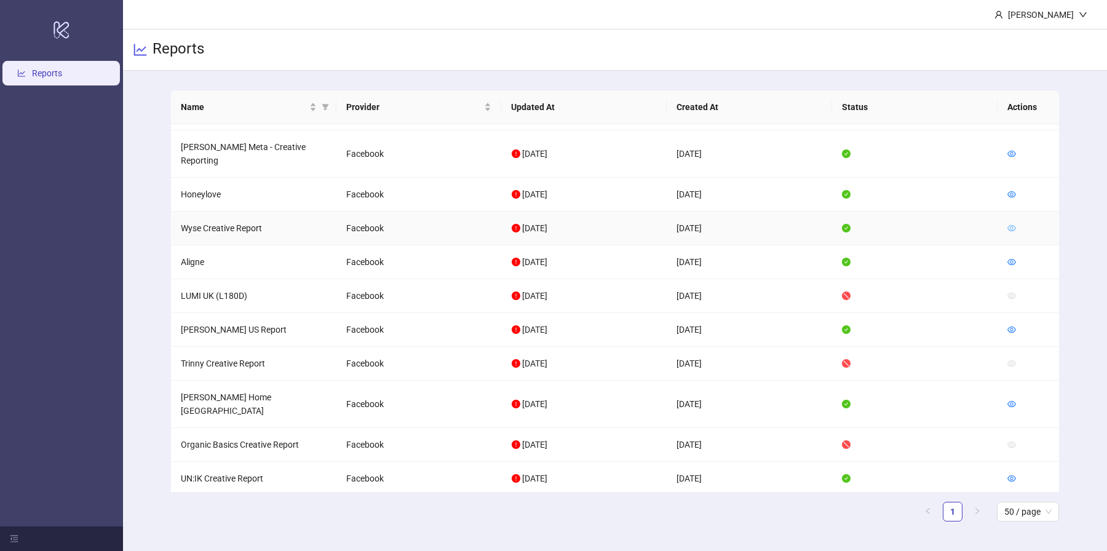
click at [1013, 225] on icon "eye" at bounding box center [1012, 228] width 9 height 6
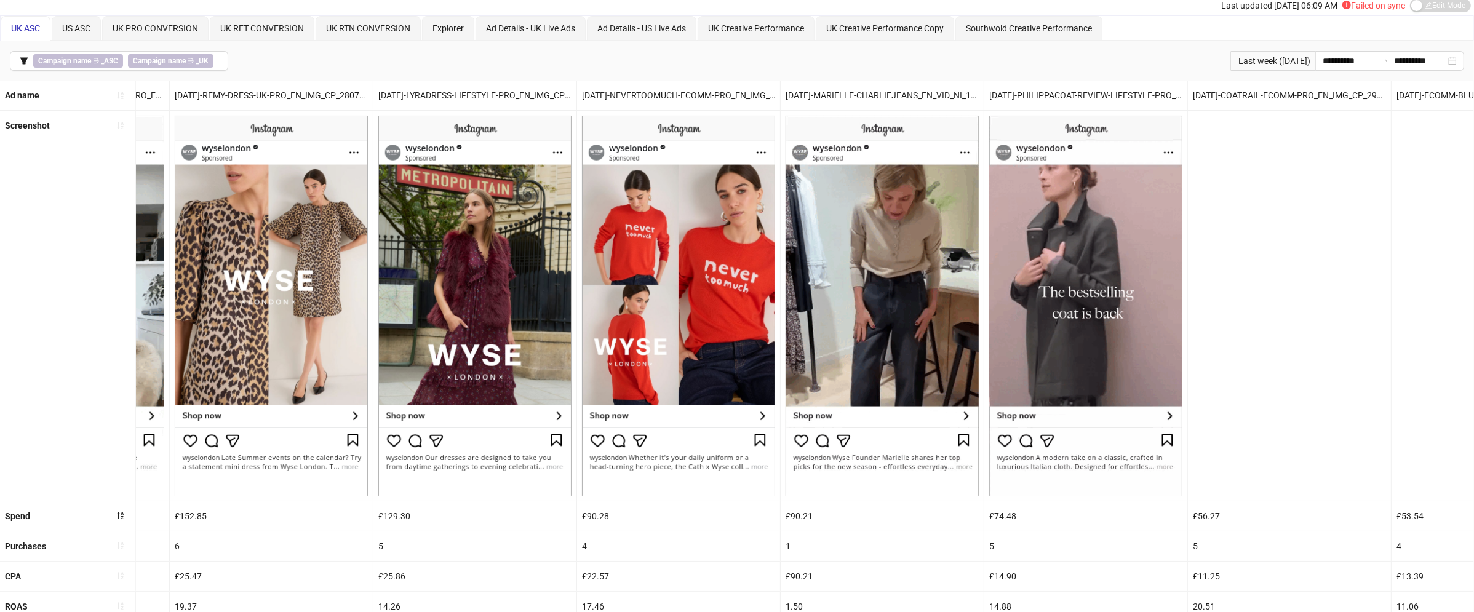
scroll to position [0, 1188]
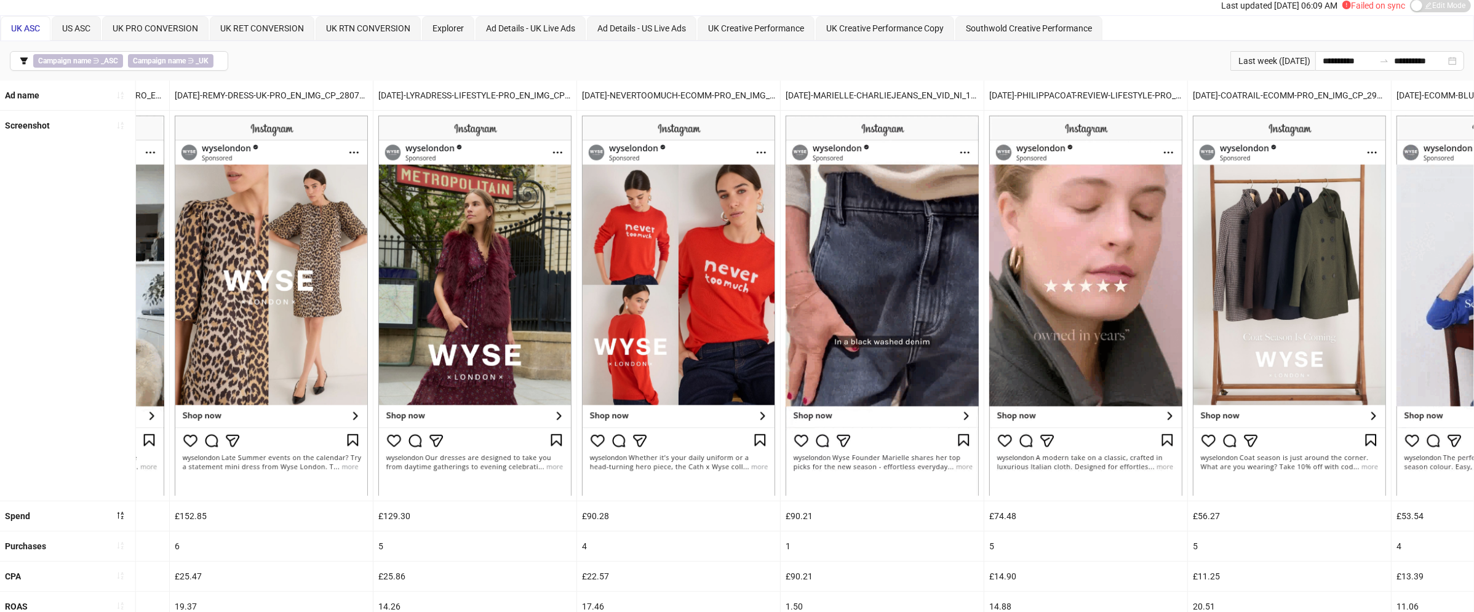
click at [252, 143] on img at bounding box center [271, 306] width 193 height 380
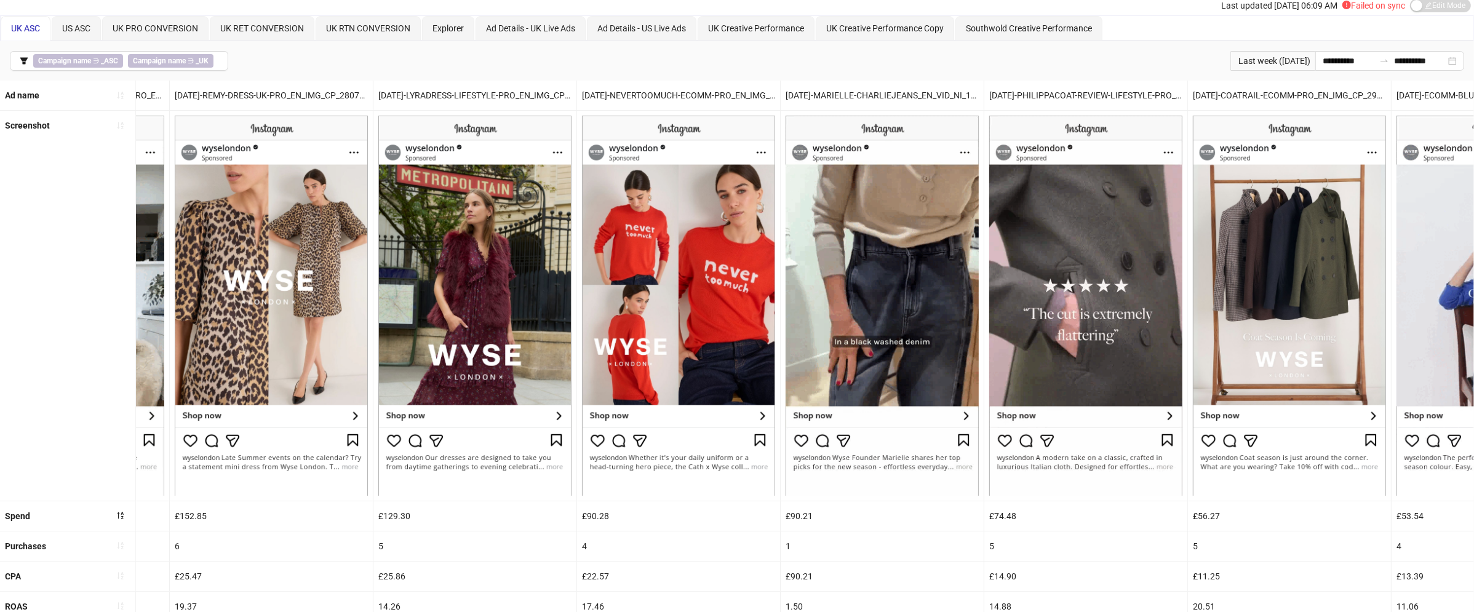
scroll to position [0, 0]
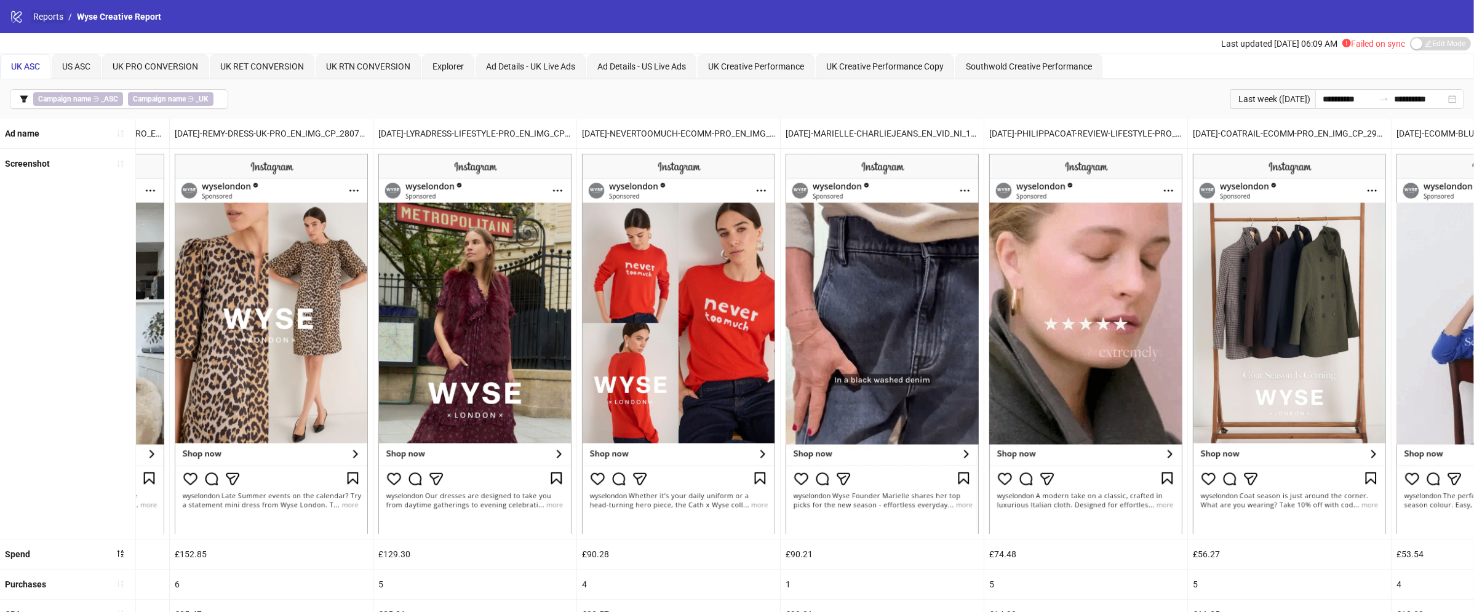
click at [49, 14] on link "Reports" at bounding box center [48, 17] width 35 height 14
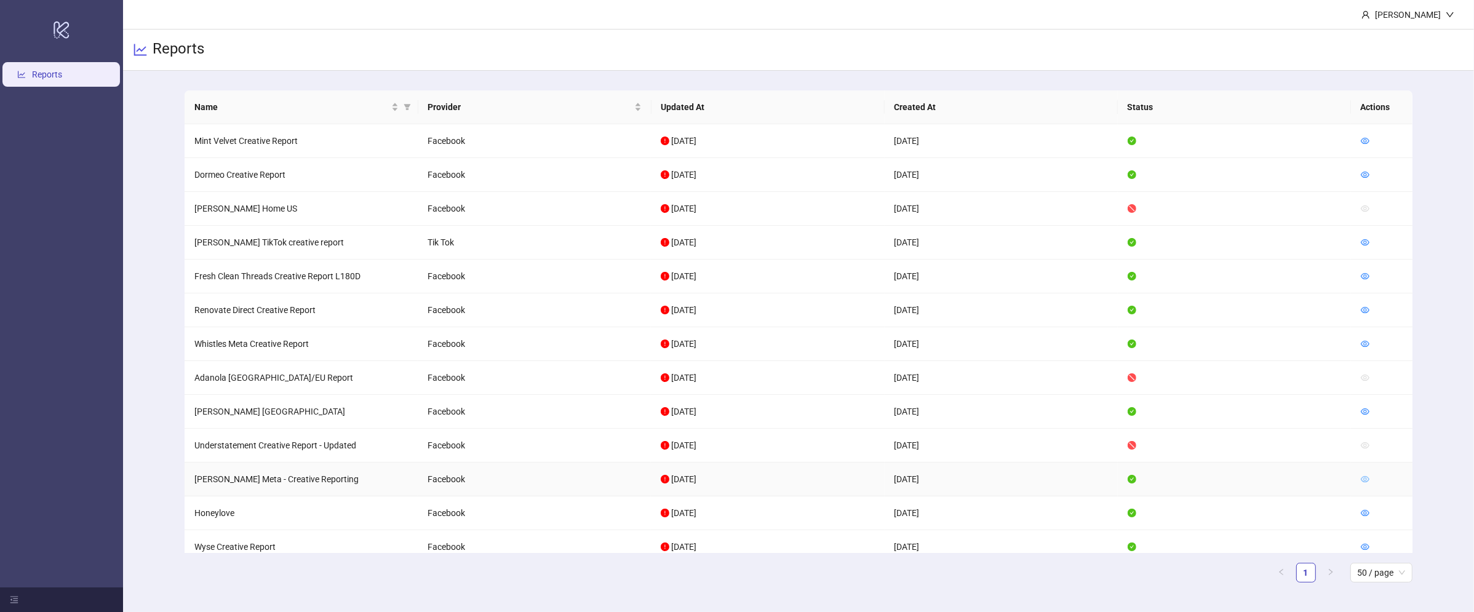
click at [1366, 481] on icon "eye" at bounding box center [1365, 479] width 9 height 9
